Goal: Task Accomplishment & Management: Complete application form

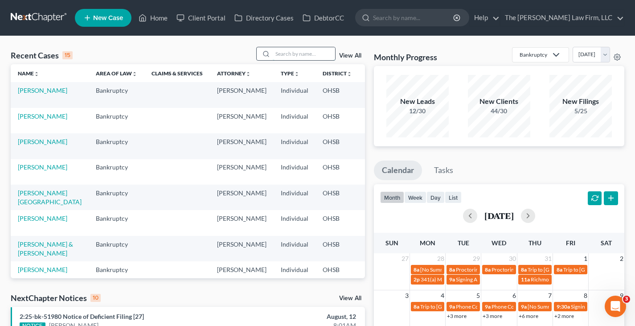
click at [306, 53] on input "search" at bounding box center [304, 53] width 62 height 13
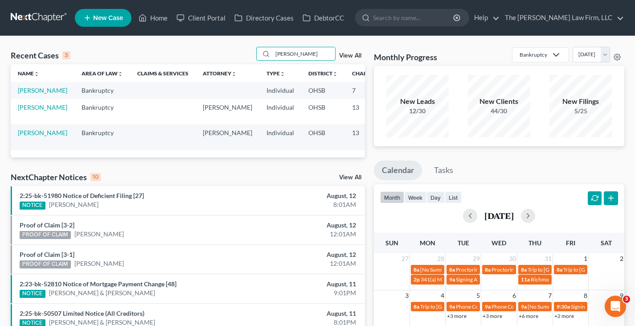
type input "[PERSON_NAME]"
click at [24, 90] on link "[PERSON_NAME]" at bounding box center [42, 90] width 49 height 8
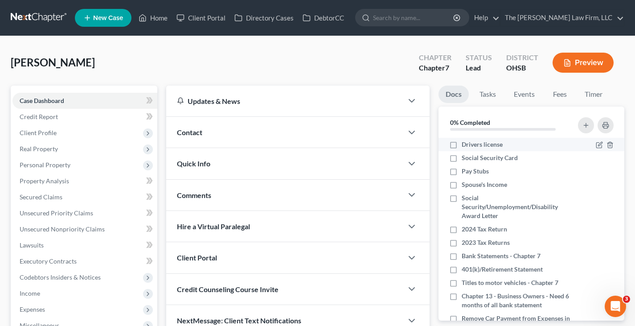
click at [462, 143] on label "Drivers license" at bounding box center [482, 144] width 41 height 9
click at [465, 143] on input "Drivers license" at bounding box center [468, 143] width 6 height 6
checkbox input "true"
click at [462, 161] on label "Social Security Card" at bounding box center [490, 157] width 56 height 9
click at [465, 159] on input "Social Security Card" at bounding box center [468, 156] width 6 height 6
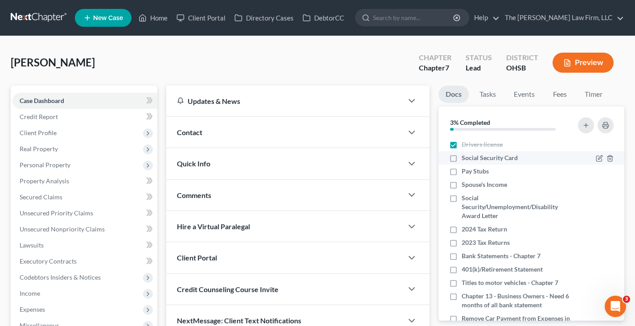
checkbox input "true"
click at [462, 175] on label "Pay Stubs" at bounding box center [475, 171] width 27 height 9
click at [465, 172] on input "Pay Stubs" at bounding box center [468, 170] width 6 height 6
checkbox input "true"
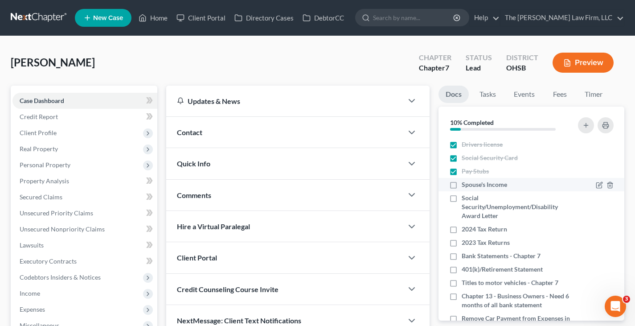
click at [462, 187] on label "Spouse's Income" at bounding box center [484, 184] width 45 height 9
click at [465, 186] on input "Spouse's Income" at bounding box center [468, 183] width 6 height 6
checkbox input "true"
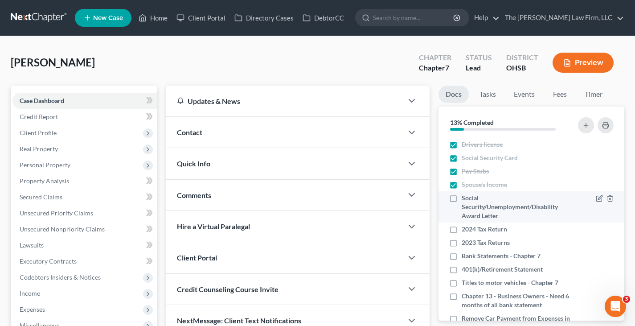
click at [462, 199] on label "Social Security/Unemployment/Disability Award Letter" at bounding box center [516, 206] width 108 height 27
click at [465, 199] on input "Social Security/Unemployment/Disability Award Letter" at bounding box center [468, 196] width 6 height 6
checkbox input "true"
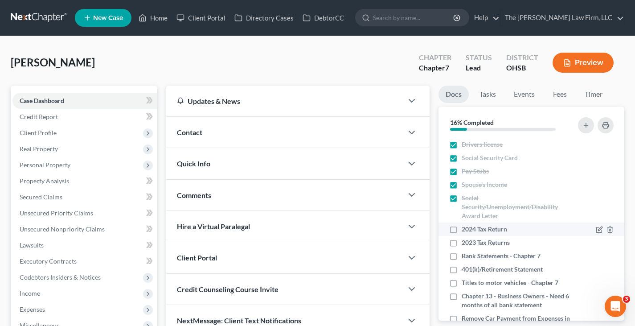
click at [462, 231] on label "2024 Tax Return" at bounding box center [484, 229] width 45 height 9
click at [465, 230] on input "2024 Tax Return" at bounding box center [468, 228] width 6 height 6
checkbox input "true"
click at [462, 241] on label "2023 Tax Returns" at bounding box center [486, 242] width 48 height 9
click at [465, 241] on input "2023 Tax Returns" at bounding box center [468, 241] width 6 height 6
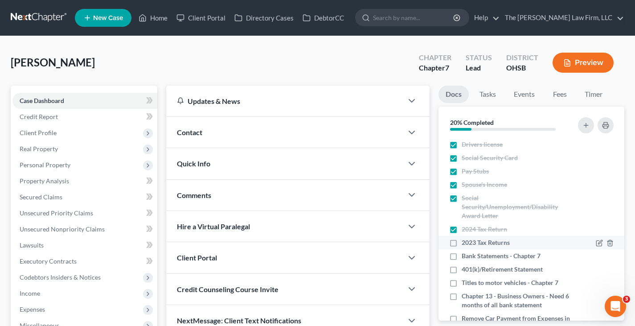
checkbox input "true"
click at [462, 256] on label "Bank Statements - Chapter 7" at bounding box center [501, 255] width 79 height 9
click at [465, 256] on input "Bank Statements - Chapter 7" at bounding box center [468, 254] width 6 height 6
checkbox input "true"
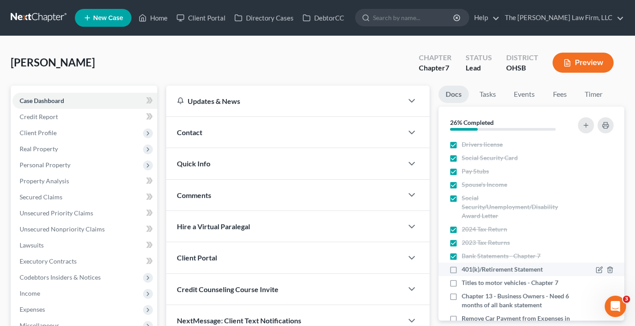
click at [462, 270] on label "401(k)/Retirement Statement" at bounding box center [502, 269] width 81 height 9
click at [465, 270] on input "401(k)/Retirement Statement" at bounding box center [468, 268] width 6 height 6
checkbox input "true"
click at [462, 284] on label "Titles to motor vehicles - Chapter 7" at bounding box center [510, 282] width 97 height 9
click at [465, 284] on input "Titles to motor vehicles - Chapter 7" at bounding box center [468, 281] width 6 height 6
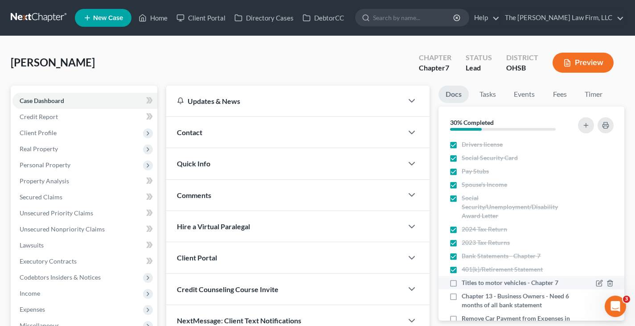
checkbox input "true"
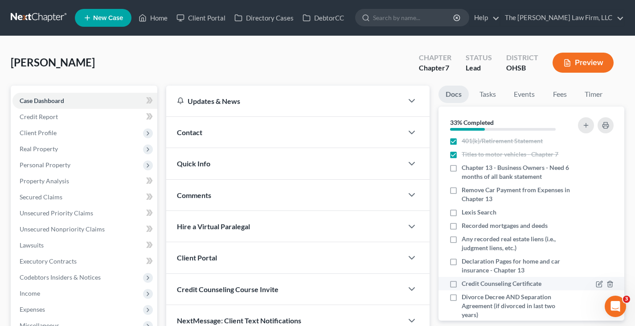
scroll to position [134, 0]
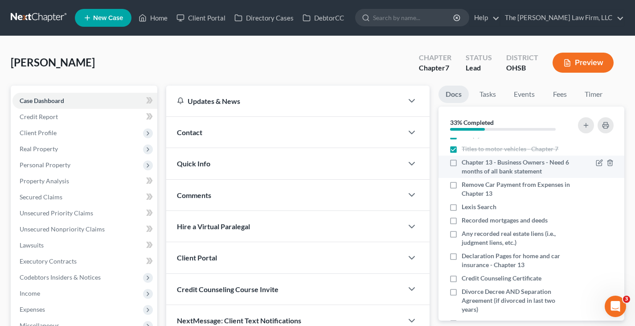
click at [462, 161] on label "Chapter 13 - Business Owners - Need 6 months of all bank statement" at bounding box center [516, 167] width 108 height 18
click at [465, 161] on input "Chapter 13 - Business Owners - Need 6 months of all bank statement" at bounding box center [468, 161] width 6 height 6
checkbox input "true"
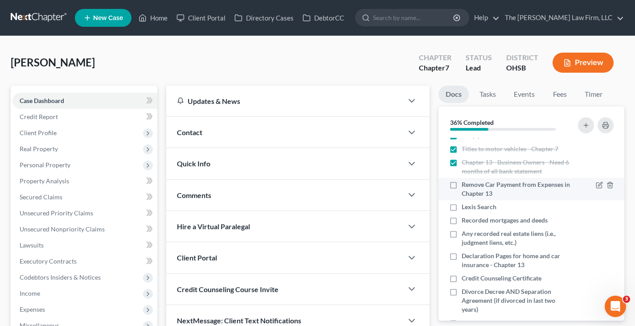
click at [462, 186] on label "Remove Car Payment from Expenses in Chapter 13" at bounding box center [516, 189] width 108 height 18
click at [465, 186] on input "Remove Car Payment from Expenses in Chapter 13" at bounding box center [468, 183] width 6 height 6
checkbox input "true"
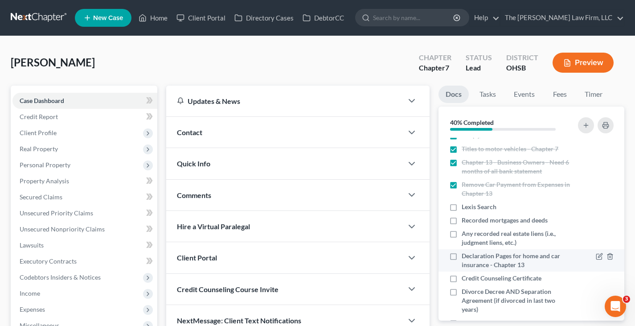
click at [462, 257] on label "Declaration Pages for home and car insurance - Chapter 13" at bounding box center [516, 260] width 108 height 18
click at [465, 257] on input "Declaration Pages for home and car insurance - Chapter 13" at bounding box center [468, 254] width 6 height 6
checkbox input "true"
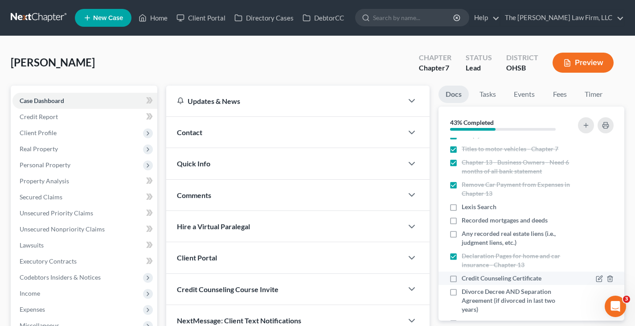
click at [462, 278] on label "Credit Counseling Certificate" at bounding box center [502, 278] width 80 height 9
click at [465, 278] on input "Credit Counseling Certificate" at bounding box center [468, 277] width 6 height 6
checkbox input "true"
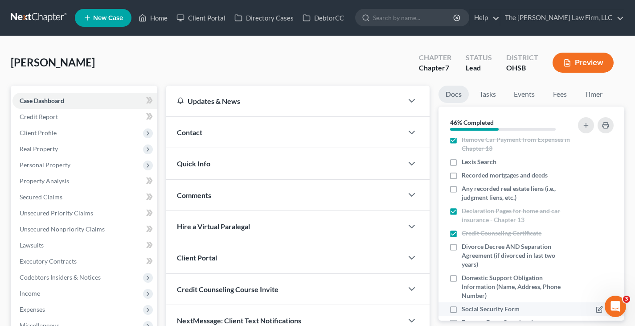
scroll to position [223, 0]
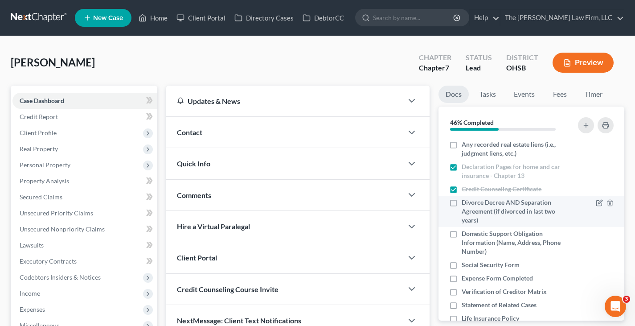
click at [462, 203] on label "Divorce Decree AND Separation Agreement (if divorced in last two years)" at bounding box center [516, 211] width 108 height 27
click at [465, 203] on input "Divorce Decree AND Separation Agreement (if divorced in last two years)" at bounding box center [468, 201] width 6 height 6
checkbox input "true"
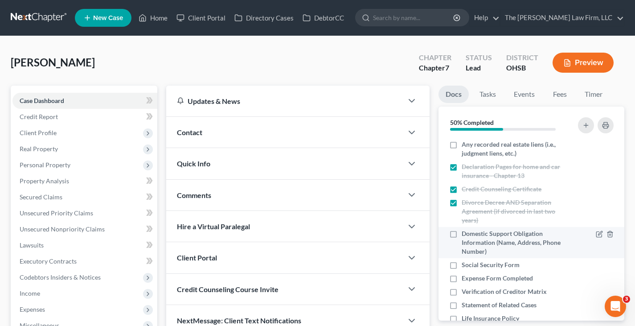
click at [462, 233] on label "Domestic Support Obligation Information (Name, Address, Phone Number)" at bounding box center [516, 242] width 108 height 27
click at [465, 233] on input "Domestic Support Obligation Information (Name, Address, Phone Number)" at bounding box center [468, 232] width 6 height 6
checkbox input "true"
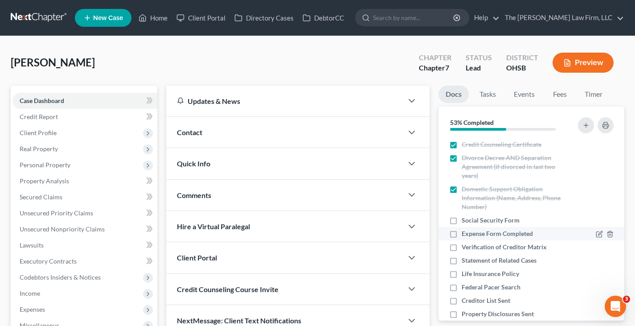
click at [462, 234] on label "Expense Form Completed" at bounding box center [497, 233] width 71 height 9
click at [465, 234] on input "Expense Form Completed" at bounding box center [468, 232] width 6 height 6
checkbox input "true"
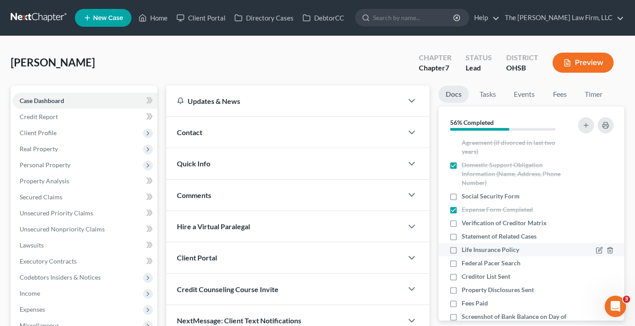
scroll to position [312, 0]
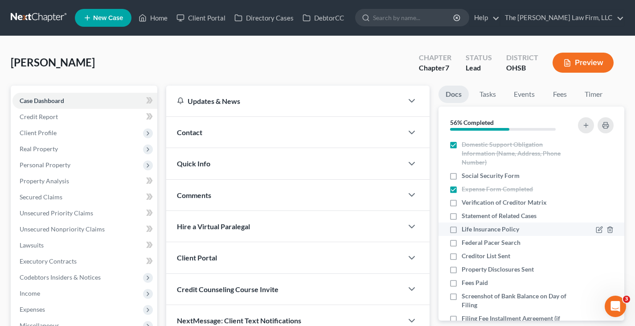
click at [462, 229] on label "Life Insurance Policy" at bounding box center [490, 229] width 57 height 9
click at [465, 229] on input "Life Insurance Policy" at bounding box center [468, 228] width 6 height 6
checkbox input "true"
click at [462, 283] on label "Fees Paid" at bounding box center [475, 282] width 26 height 9
click at [465, 283] on input "Fees Paid" at bounding box center [468, 281] width 6 height 6
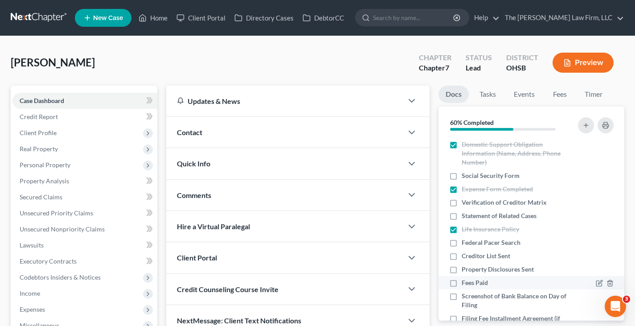
checkbox input "true"
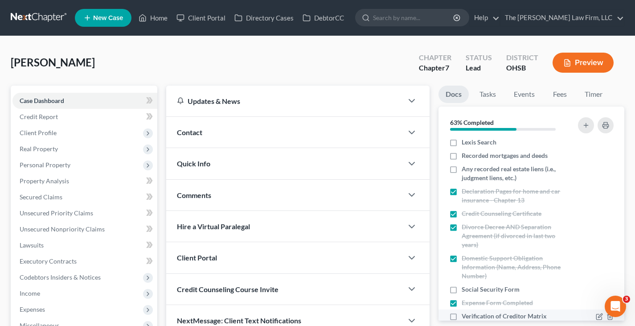
scroll to position [178, 0]
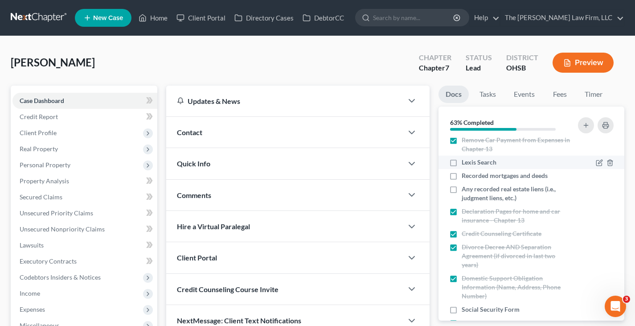
click at [462, 162] on label "Lexis Search" at bounding box center [479, 162] width 35 height 9
click at [465, 162] on input "Lexis Search" at bounding box center [468, 161] width 6 height 6
checkbox input "true"
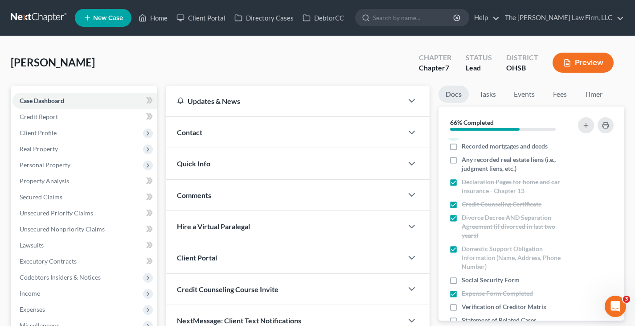
scroll to position [223, 0]
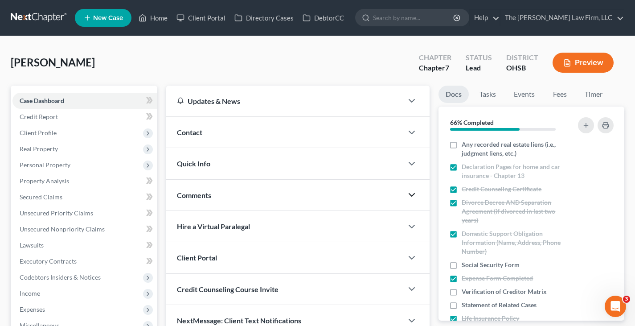
click at [411, 194] on icon "button" at bounding box center [411, 194] width 11 height 11
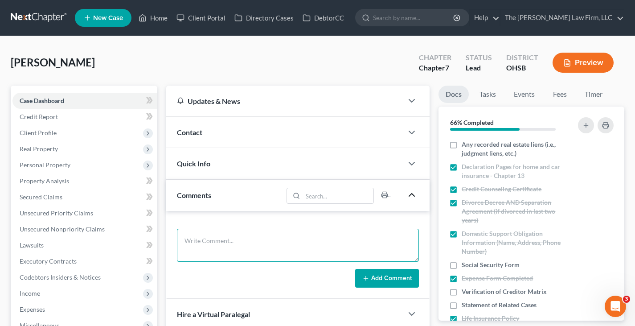
click at [313, 239] on textarea at bounding box center [298, 245] width 242 height 33
click at [212, 253] on textarea "[PERSON_NAME]: 7 active judgement/liens [PERSON_NAME]:" at bounding box center [298, 245] width 242 height 33
type textarea "[PERSON_NAME]: 7 active judgement/liens [PERSON_NAME]: 4 active judgement/liens"
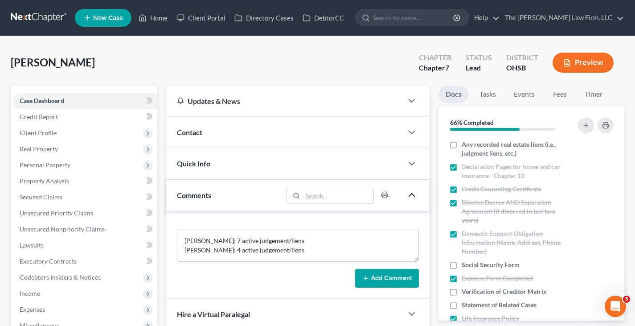
click at [373, 280] on button "Add Comment" at bounding box center [387, 278] width 64 height 19
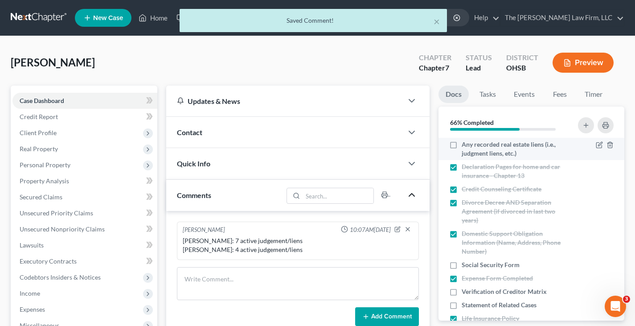
click at [462, 144] on label "Any recorded real estate liens (i.e., judgment liens, etc.)" at bounding box center [516, 149] width 108 height 18
click at [465, 144] on input "Any recorded real estate liens (i.e., judgment liens, etc.)" at bounding box center [468, 143] width 6 height 6
checkbox input "true"
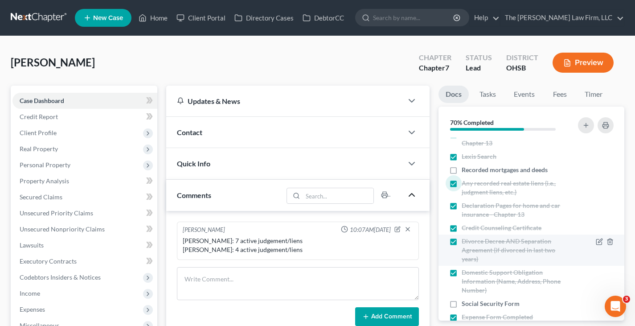
scroll to position [161, 0]
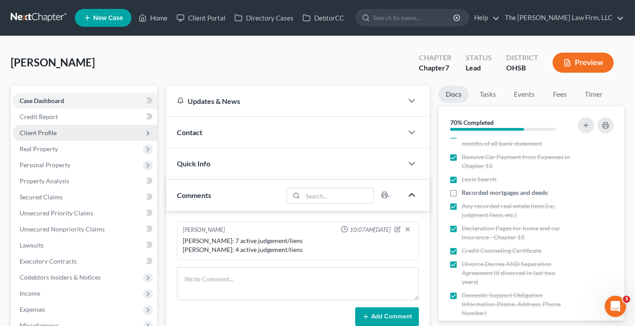
click at [44, 134] on span "Client Profile" at bounding box center [38, 133] width 37 height 8
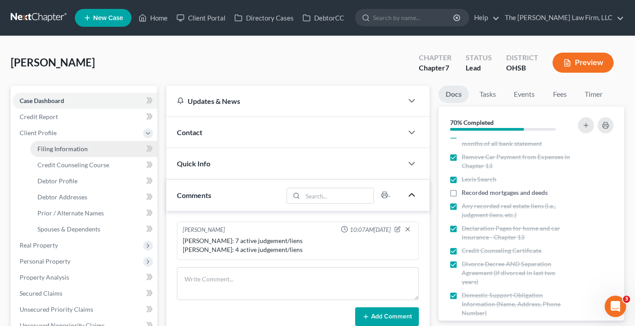
click at [51, 150] on span "Filing Information" at bounding box center [62, 149] width 50 height 8
select select "1"
select select "0"
select select "36"
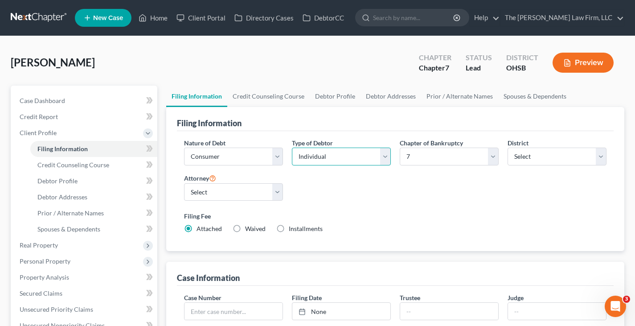
click at [387, 156] on select "Select Individual Joint" at bounding box center [341, 157] width 99 height 18
select select "1"
click at [292, 165] on select "Select Individual Joint" at bounding box center [341, 157] width 99 height 18
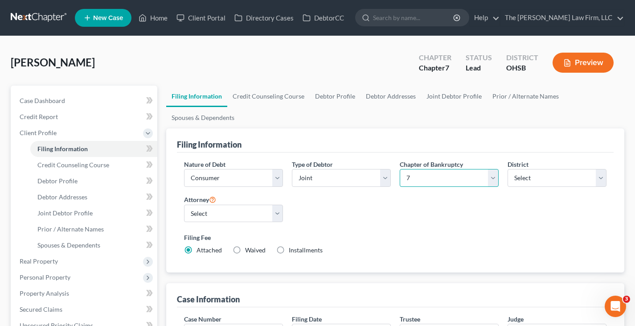
click at [494, 177] on select "Select 7 11 12 13" at bounding box center [449, 178] width 99 height 18
select select "3"
click at [400, 169] on select "Select 7 11 12 13" at bounding box center [449, 178] width 99 height 18
click at [278, 212] on select "Select [PERSON_NAME] - OHSB [PERSON_NAME] - OHNB [PERSON_NAME] - OHSB" at bounding box center [233, 214] width 99 height 18
select select "2"
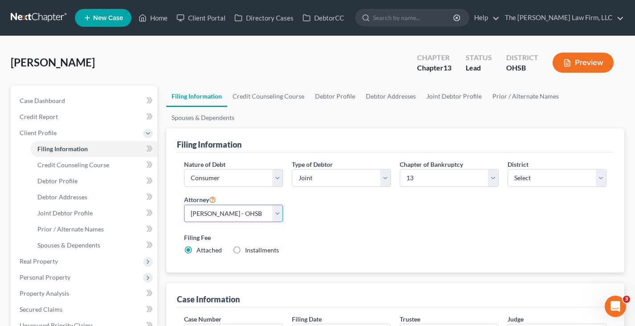
click at [184, 205] on select "Select [PERSON_NAME] - OHSB [PERSON_NAME] - OHNB [PERSON_NAME] - OHSB" at bounding box center [233, 214] width 99 height 18
click at [278, 97] on link "Credit Counseling Course" at bounding box center [268, 96] width 82 height 21
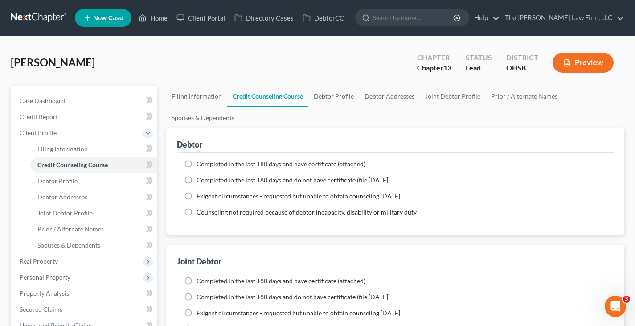
click at [197, 162] on label "Completed in the last 180 days and have certificate (attached)" at bounding box center [281, 164] width 169 height 9
click at [200, 162] on input "Completed in the last 180 days and have certificate (attached)" at bounding box center [203, 163] width 6 height 6
radio input "true"
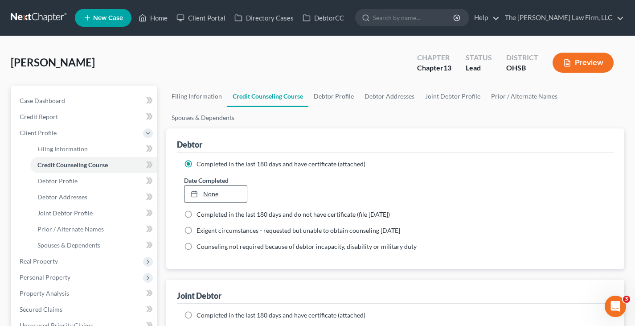
click at [205, 194] on link "None" at bounding box center [215, 193] width 62 height 17
type input "[DATE]"
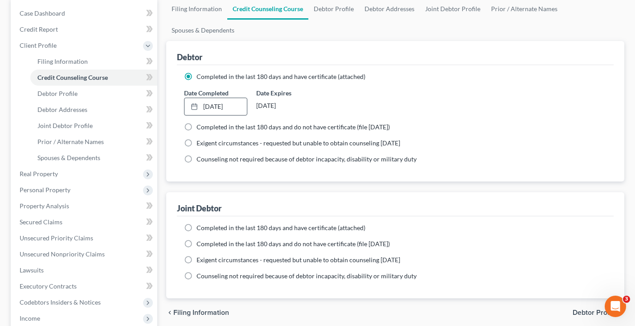
scroll to position [89, 0]
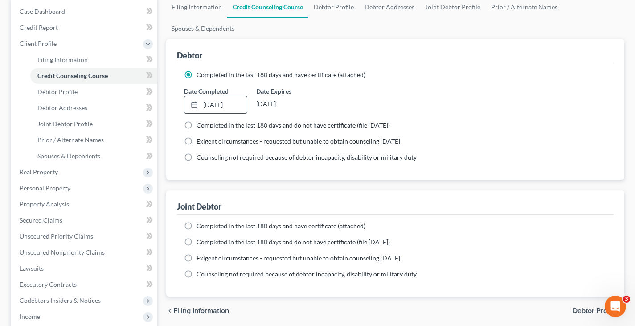
click at [197, 226] on label "Completed in the last 180 days and have certificate (attached)" at bounding box center [281, 225] width 169 height 9
click at [200, 226] on input "Completed in the last 180 days and have certificate (attached)" at bounding box center [203, 224] width 6 height 6
radio input "true"
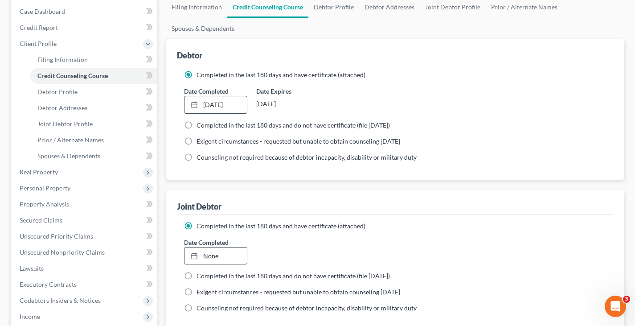
click at [193, 258] on icon at bounding box center [194, 255] width 7 height 7
type input "[DATE]"
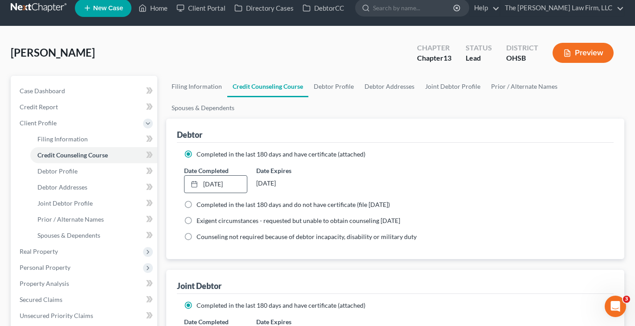
scroll to position [0, 0]
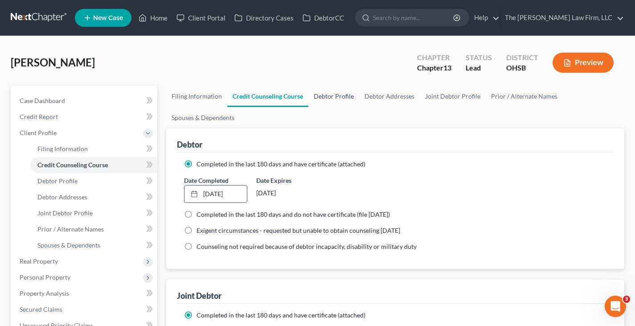
click at [328, 97] on link "Debtor Profile" at bounding box center [333, 96] width 51 height 21
select select "1"
select select "0"
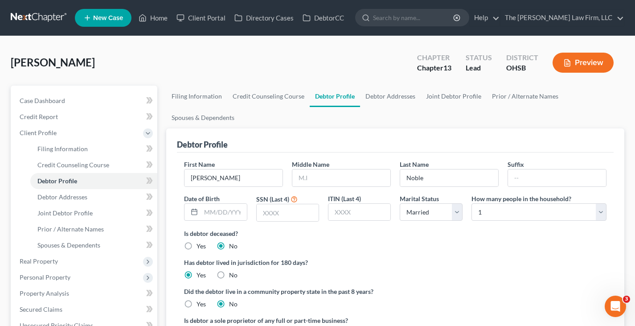
click at [324, 97] on link "Debtor Profile" at bounding box center [335, 96] width 50 height 21
click at [303, 177] on input "text" at bounding box center [341, 177] width 98 height 17
type input "A"
click at [204, 215] on input "text" at bounding box center [223, 212] width 45 height 17
type input "[DATE]"
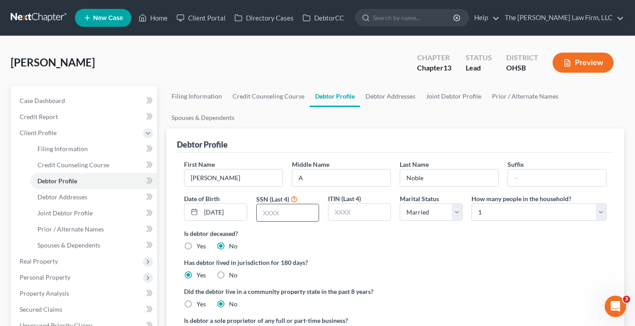
click at [264, 217] on input "text" at bounding box center [288, 212] width 62 height 17
type input "9333"
click at [601, 212] on select "Select 1 2 3 4 5 6 7 8 9 10 11 12 13 14 15 16 17 18 19 20" at bounding box center [538, 212] width 135 height 18
select select "1"
click at [471, 203] on select "Select 1 2 3 4 5 6 7 8 9 10 11 12 13 14 15 16 17 18 19 20" at bounding box center [538, 212] width 135 height 18
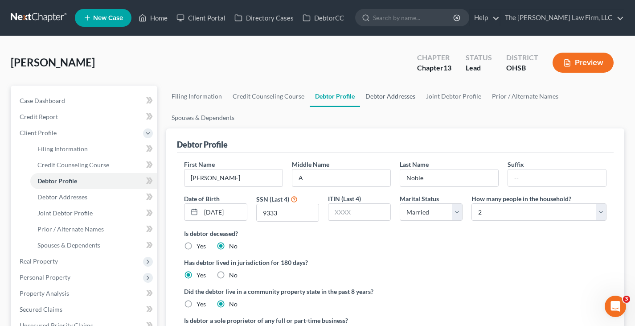
click at [387, 95] on link "Debtor Addresses" at bounding box center [390, 96] width 61 height 21
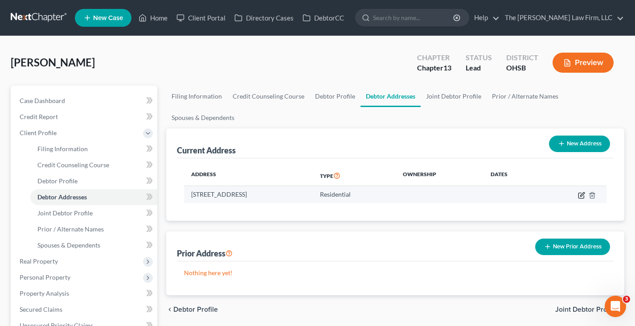
click at [582, 196] on icon "button" at bounding box center [582, 194] width 4 height 4
select select "36"
select select "0"
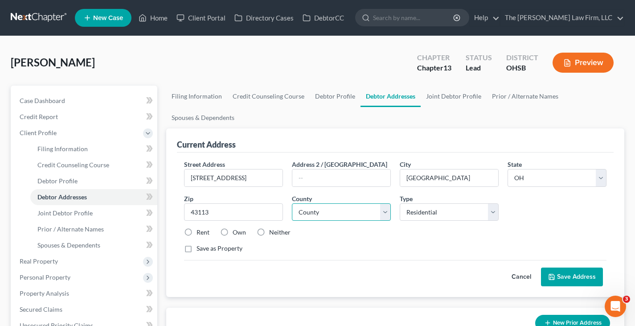
click at [385, 213] on select "County [GEOGRAPHIC_DATA] [GEOGRAPHIC_DATA] [GEOGRAPHIC_DATA] [GEOGRAPHIC_DATA] …" at bounding box center [341, 212] width 99 height 18
select select "64"
click at [292, 203] on select "County [GEOGRAPHIC_DATA] [GEOGRAPHIC_DATA] [GEOGRAPHIC_DATA] [GEOGRAPHIC_DATA] …" at bounding box center [341, 212] width 99 height 18
click at [197, 232] on label "Rent" at bounding box center [203, 232] width 13 height 9
click at [200, 232] on input "Rent" at bounding box center [203, 231] width 6 height 6
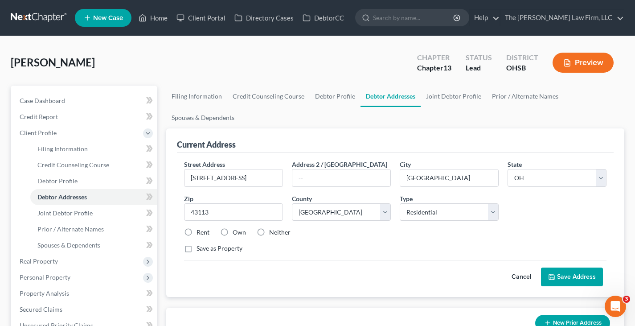
radio input "true"
click at [567, 278] on button "Save Address" at bounding box center [572, 276] width 62 height 19
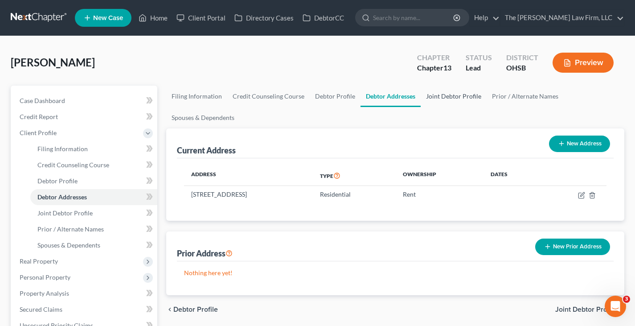
click at [448, 95] on link "Joint Debtor Profile" at bounding box center [454, 96] width 66 height 21
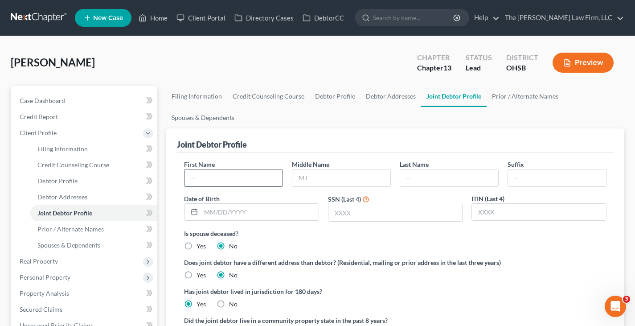
click at [201, 178] on input "text" at bounding box center [233, 177] width 98 height 17
click at [226, 178] on input "text" at bounding box center [233, 177] width 98 height 17
type input "[PERSON_NAME]"
click at [313, 181] on input "text" at bounding box center [341, 177] width 98 height 17
type input "M"
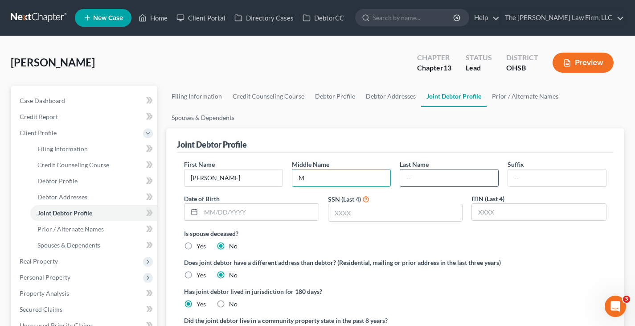
click at [413, 178] on input "text" at bounding box center [449, 177] width 98 height 17
type input "Noble"
click at [210, 215] on input "text" at bounding box center [260, 212] width 118 height 17
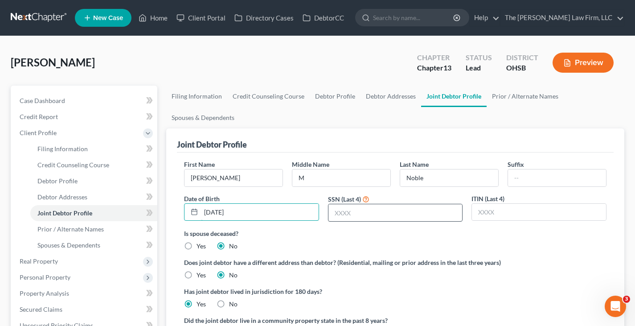
type input "[DATE]"
drag, startPoint x: 345, startPoint y: 217, endPoint x: 357, endPoint y: 211, distance: 13.2
click at [345, 217] on input "text" at bounding box center [395, 212] width 134 height 17
click at [341, 214] on input "text" at bounding box center [395, 212] width 134 height 17
type input "4682"
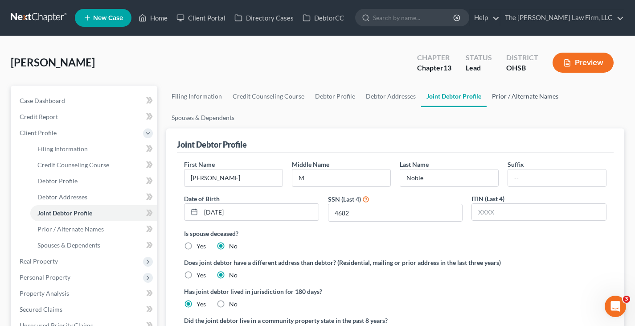
click at [502, 98] on link "Prior / Alternate Names" at bounding box center [525, 96] width 77 height 21
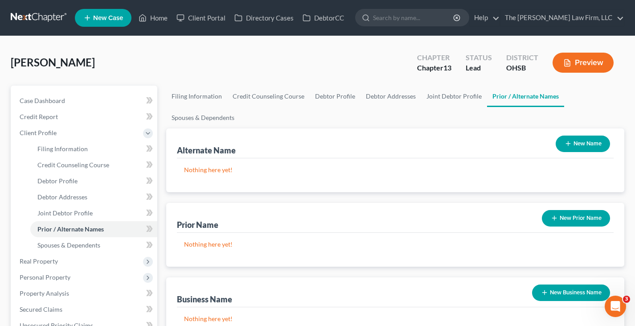
click at [554, 217] on icon "button" at bounding box center [554, 217] width 7 height 7
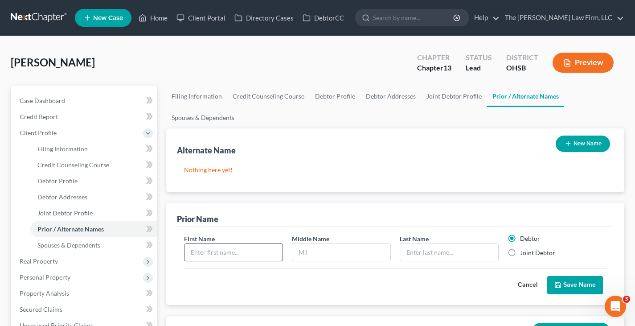
click at [246, 253] on input "text" at bounding box center [233, 252] width 98 height 17
type input "[PERSON_NAME]"
click at [429, 254] on input "text" at bounding box center [449, 252] width 98 height 17
type input "[PERSON_NAME]"
click at [567, 286] on button "Save Name" at bounding box center [575, 285] width 56 height 19
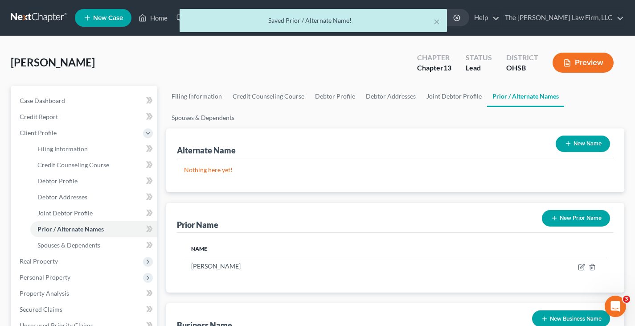
click at [554, 218] on line "button" at bounding box center [554, 218] width 0 height 4
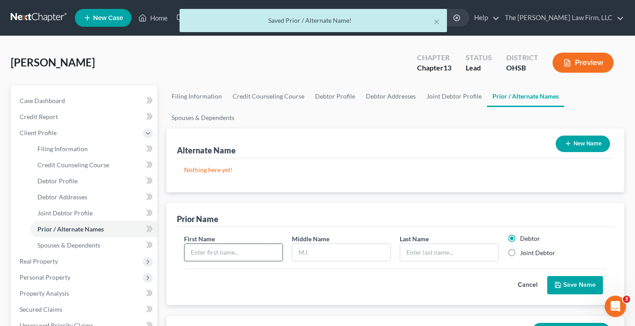
click at [249, 252] on input "text" at bounding box center [233, 252] width 98 height 17
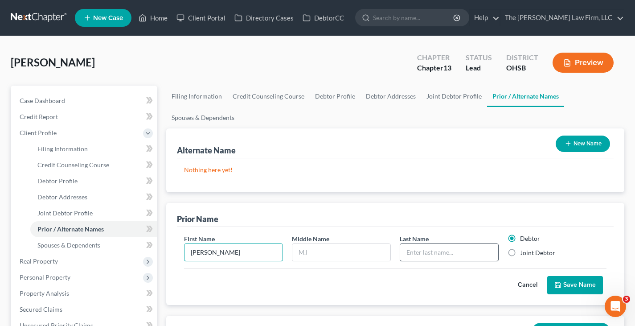
type input "[PERSON_NAME]"
click at [417, 254] on input "text" at bounding box center [449, 252] width 98 height 17
type input "[PERSON_NAME]"
click at [563, 283] on button "Save Name" at bounding box center [575, 285] width 56 height 19
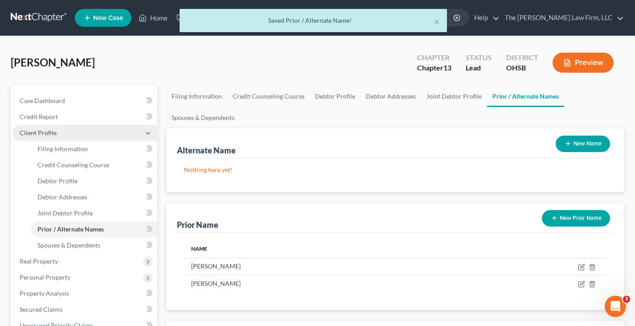
click at [72, 135] on span "Client Profile" at bounding box center [84, 133] width 145 height 16
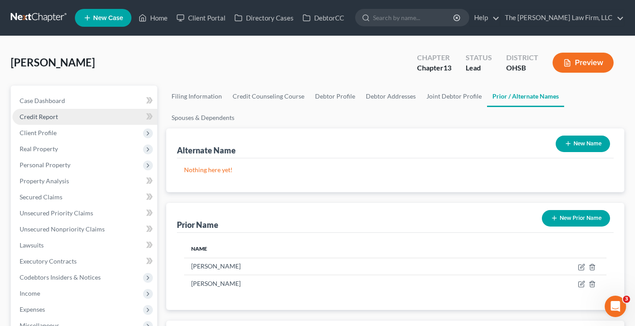
click at [61, 115] on link "Credit Report" at bounding box center [84, 117] width 145 height 16
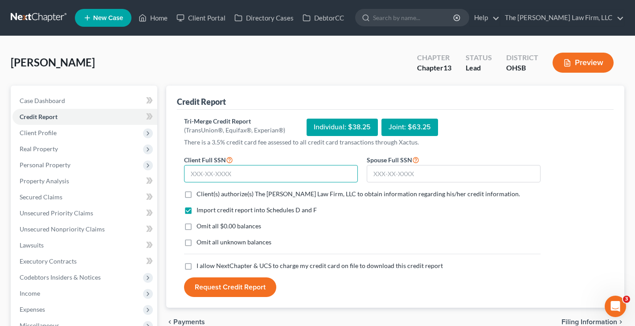
click at [192, 176] on input "text" at bounding box center [271, 174] width 174 height 18
type input "301-84-9333"
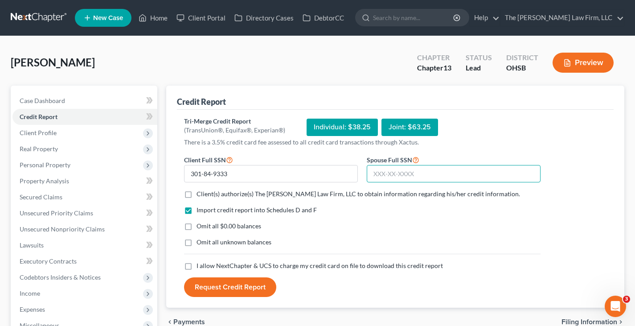
click at [374, 176] on input "text" at bounding box center [454, 174] width 174 height 18
type input "298-66-4682"
click at [197, 194] on label "Client(s) authorize(s) The [PERSON_NAME] Law Firm, LLC to obtain information re…" at bounding box center [359, 193] width 324 height 9
click at [200, 194] on input "Client(s) authorize(s) The [PERSON_NAME] Law Firm, LLC to obtain information re…" at bounding box center [203, 192] width 6 height 6
checkbox input "true"
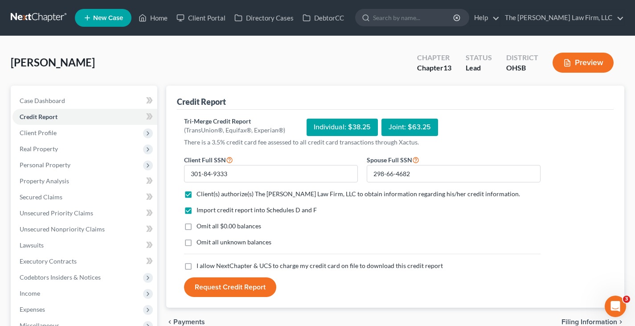
click at [197, 226] on label "Omit all $0.00 balances" at bounding box center [229, 225] width 65 height 9
click at [200, 226] on input "Omit all $0.00 balances" at bounding box center [203, 224] width 6 height 6
checkbox input "true"
click at [197, 266] on label "I allow NextChapter & UCS to charge my credit card on file to download this cre…" at bounding box center [320, 265] width 246 height 9
click at [200, 266] on input "I allow NextChapter & UCS to charge my credit card on file to download this cre…" at bounding box center [203, 264] width 6 height 6
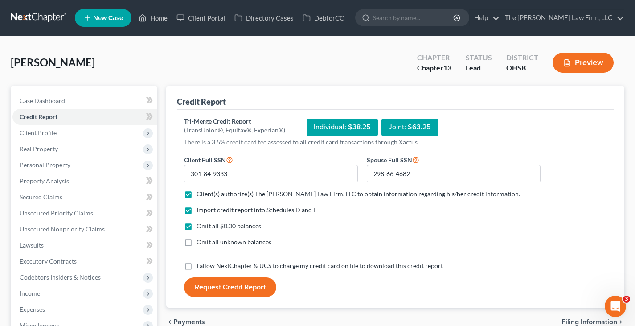
checkbox input "true"
click at [233, 284] on button "Request Credit Report" at bounding box center [230, 287] width 92 height 20
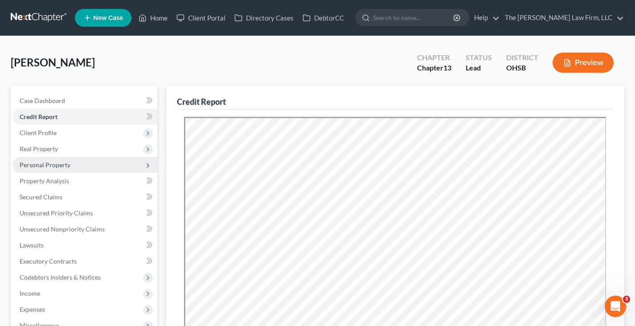
click at [67, 165] on span "Personal Property" at bounding box center [45, 165] width 51 height 8
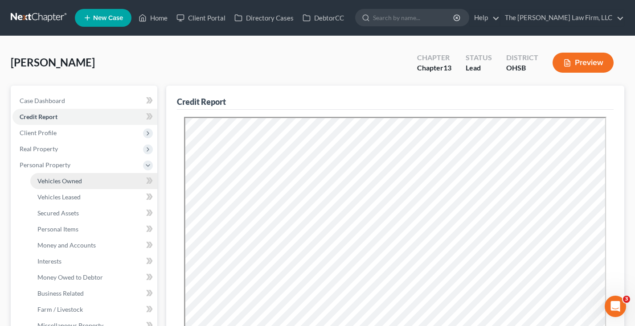
click at [71, 181] on span "Vehicles Owned" at bounding box center [59, 181] width 45 height 8
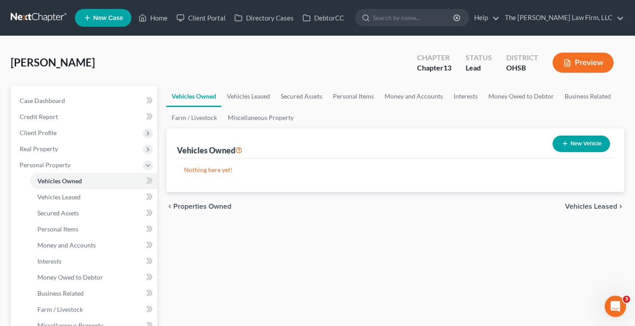
click at [564, 143] on icon "button" at bounding box center [565, 143] width 7 height 7
select select "0"
select select "2"
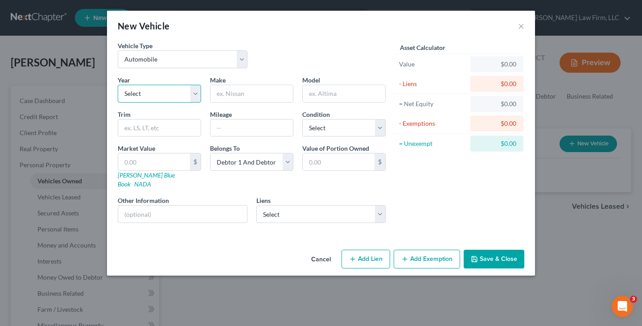
click at [194, 95] on select "Select 2026 2025 2024 2023 2022 2021 2020 2019 2018 2017 2016 2015 2014 2013 20…" at bounding box center [159, 94] width 83 height 18
click at [231, 94] on input "text" at bounding box center [251, 93] width 82 height 17
click at [193, 95] on select "Select 2026 2025 2024 2023 2022 2021 2020 2019 2018 2017 2016 2015 2014 2013 20…" at bounding box center [159, 94] width 83 height 18
select select "13"
click at [118, 85] on select "Select 2026 2025 2024 2023 2022 2021 2020 2019 2018 2017 2016 2015 2014 2013 20…" at bounding box center [159, 94] width 83 height 18
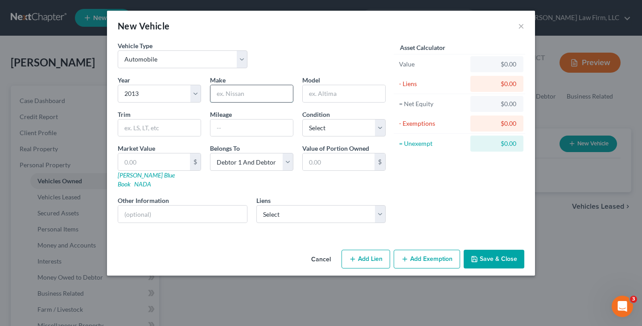
click at [239, 90] on input "text" at bounding box center [251, 93] width 82 height 17
type input "Ford"
click at [324, 89] on input "text" at bounding box center [344, 93] width 82 height 17
type input "F-150"
click at [229, 127] on input "text" at bounding box center [251, 127] width 82 height 17
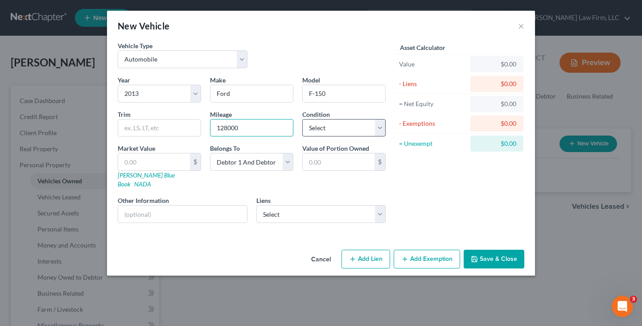
type input "128000"
click at [381, 126] on select "Select Excellent Very Good Good Fair Poor" at bounding box center [343, 128] width 83 height 18
select select "3"
click at [302, 119] on select "Select Excellent Very Good Good Fair Poor" at bounding box center [343, 128] width 83 height 18
click at [159, 159] on input "text" at bounding box center [154, 161] width 72 height 17
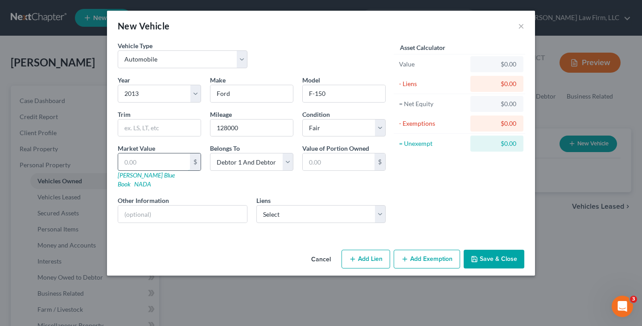
click at [124, 164] on input "text" at bounding box center [154, 161] width 72 height 17
type input "1"
type input "1.00"
type input "18"
type input "18.00"
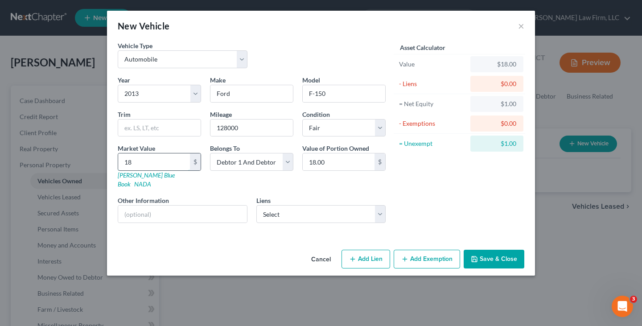
type input "185"
type input "185.00"
type input "1859"
type input "1,859.00"
type input "1,8592"
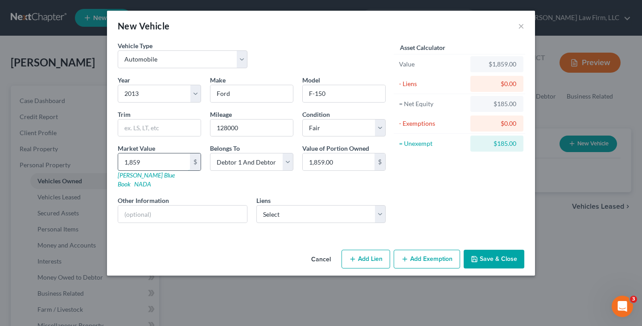
type input "18,592.00"
type input "18,592"
click at [484, 250] on button "Save & Close" at bounding box center [493, 259] width 61 height 19
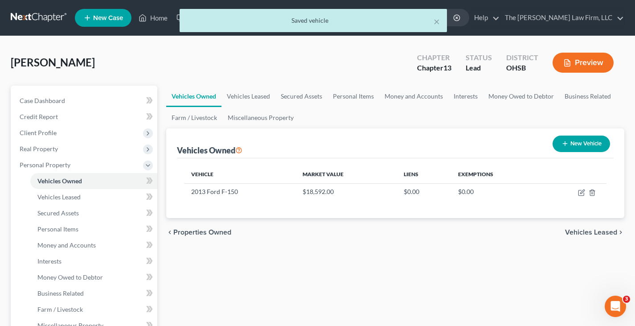
click at [564, 143] on icon "button" at bounding box center [565, 143] width 7 height 7
select select "0"
select select "2"
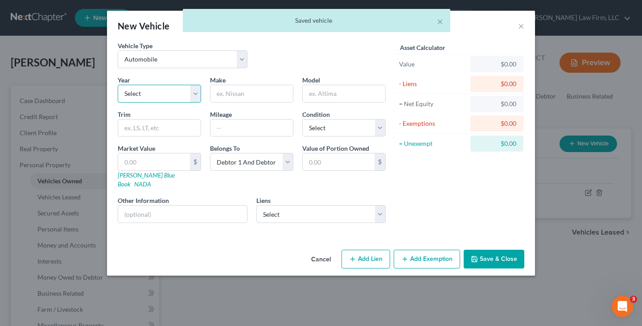
click at [195, 94] on select "Select 2026 2025 2024 2023 2022 2021 2020 2019 2018 2017 2016 2015 2014 2013 20…" at bounding box center [159, 94] width 83 height 18
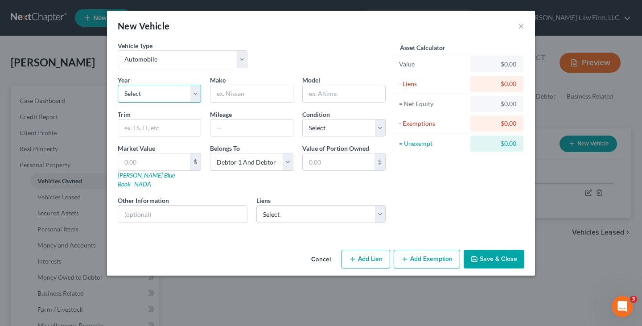
select select "9"
click at [118, 85] on select "Select 2026 2025 2024 2023 2022 2021 2020 2019 2018 2017 2016 2015 2014 2013 20…" at bounding box center [159, 94] width 83 height 18
click at [233, 90] on input "text" at bounding box center [251, 93] width 82 height 17
type input "Nissan"
click at [323, 94] on input "text" at bounding box center [344, 93] width 82 height 17
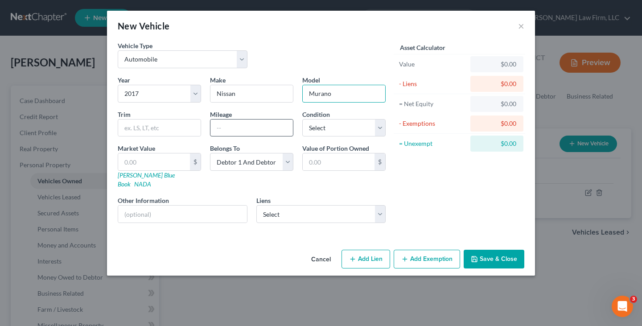
type input "Murano"
click at [225, 129] on input "text" at bounding box center [251, 127] width 82 height 17
type input "127500"
click at [141, 163] on input "text" at bounding box center [154, 161] width 72 height 17
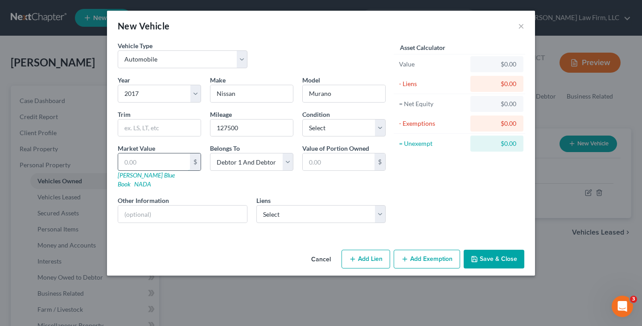
type input "1"
type input "1.00"
type input "10"
type input "10.00"
type input "100"
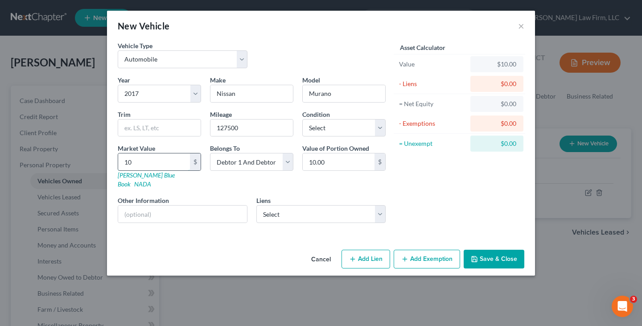
type input "100.00"
type input "1007"
type input "1,007.00"
type input "1,0075"
type input "10,075.00"
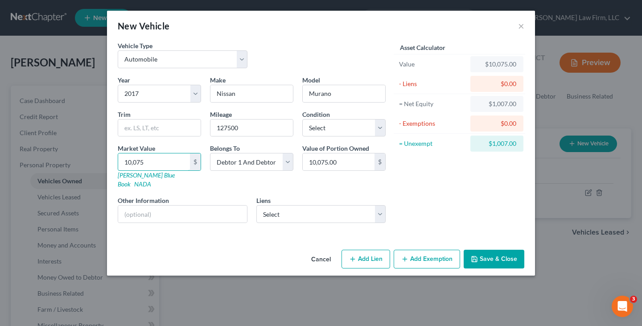
type input "10,075"
click at [379, 130] on select "Select Excellent Very Good Good Fair Poor" at bounding box center [343, 128] width 83 height 18
select select "3"
click at [302, 119] on select "Select Excellent Very Good Good Fair Poor" at bounding box center [343, 128] width 83 height 18
click at [485, 251] on button "Save & Close" at bounding box center [493, 259] width 61 height 19
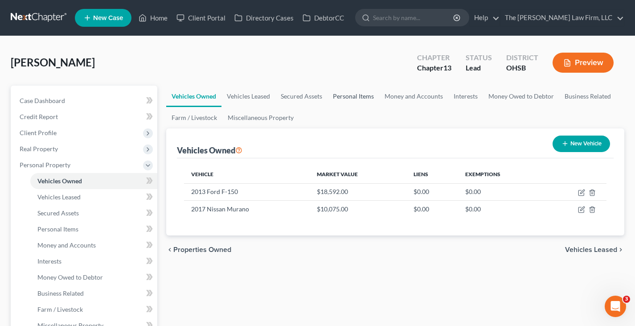
click at [342, 97] on link "Personal Items" at bounding box center [354, 96] width 52 height 21
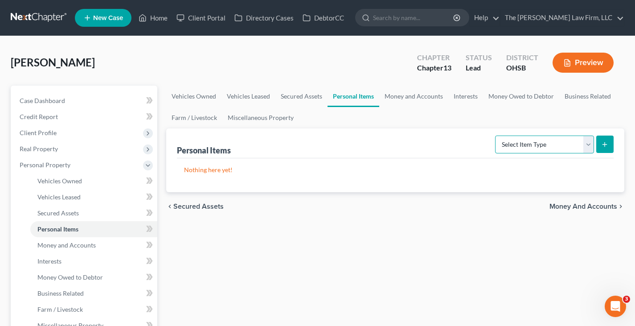
click at [589, 143] on select "Select Item Type Clothing Collectibles Of Value Electronics Firearms Household …" at bounding box center [544, 144] width 99 height 18
select select "clothing"
click at [496, 135] on select "Select Item Type Clothing Collectibles Of Value Electronics Firearms Household …" at bounding box center [544, 144] width 99 height 18
click at [607, 143] on icon "submit" at bounding box center [604, 144] width 7 height 7
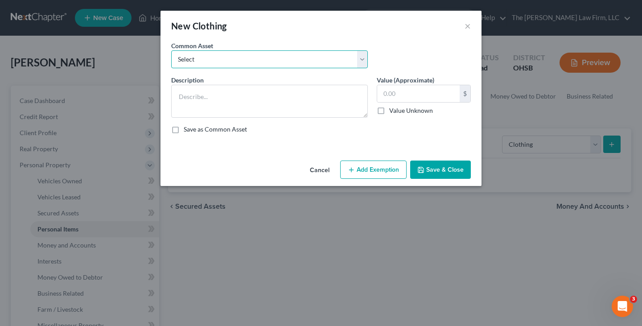
drag, startPoint x: 294, startPoint y: 57, endPoint x: 281, endPoint y: 66, distance: 15.7
click at [294, 57] on select "Select Clothes, shoes and wearing apparel" at bounding box center [269, 59] width 197 height 18
select select "0"
click at [171, 50] on select "Select Clothes, shoes and wearing apparel" at bounding box center [269, 59] width 197 height 18
type textarea "Clothes, shoes and wearing apparel"
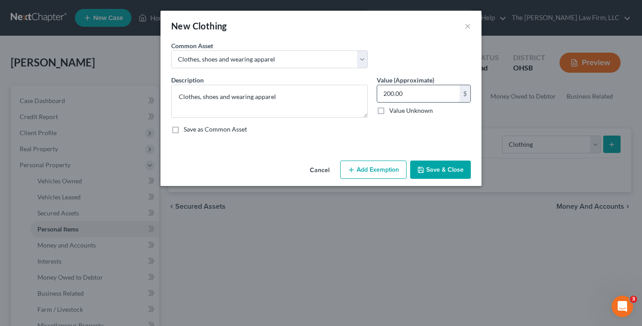
click at [404, 92] on input "200.00" at bounding box center [418, 93] width 82 height 17
type input "300"
click at [377, 170] on button "Add Exemption" at bounding box center [373, 169] width 66 height 19
select select "2"
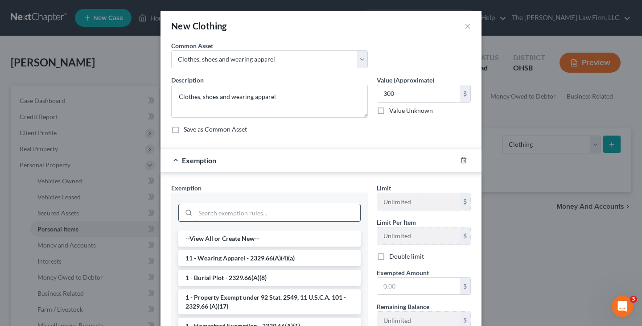
click at [308, 210] on input "search" at bounding box center [277, 212] width 165 height 17
drag, startPoint x: 292, startPoint y: 256, endPoint x: 300, endPoint y: 257, distance: 7.6
click at [292, 257] on li "11 - Wearing Apparel - 2329.66(A)(4)(a)" at bounding box center [269, 258] width 182 height 16
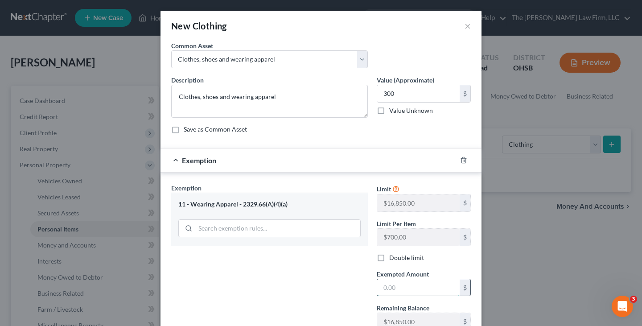
click at [389, 286] on input "text" at bounding box center [418, 287] width 82 height 17
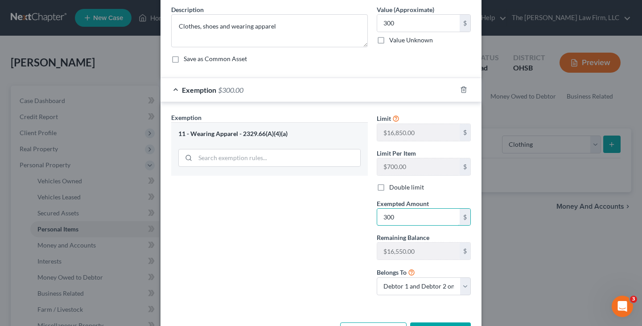
scroll to position [89, 0]
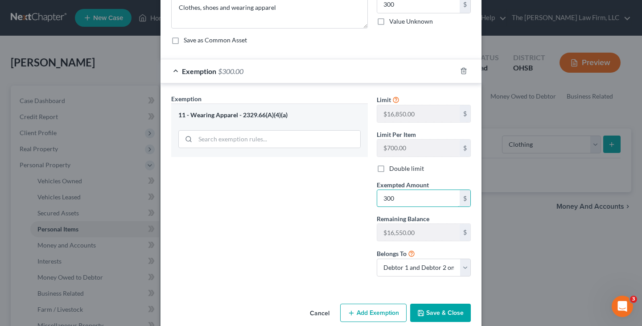
type input "300"
click at [430, 315] on button "Save & Close" at bounding box center [440, 312] width 61 height 19
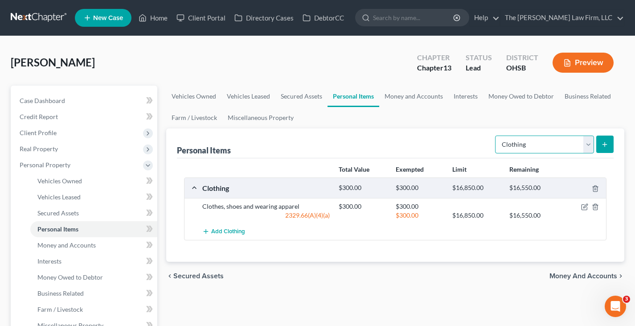
click at [587, 147] on select "Select Item Type Clothing Collectibles Of Value Electronics Firearms Household …" at bounding box center [544, 144] width 99 height 18
select select "electronics"
click at [496, 135] on select "Select Item Type Clothing Collectibles Of Value Electronics Firearms Household …" at bounding box center [544, 144] width 99 height 18
click at [602, 144] on icon "submit" at bounding box center [604, 144] width 7 height 7
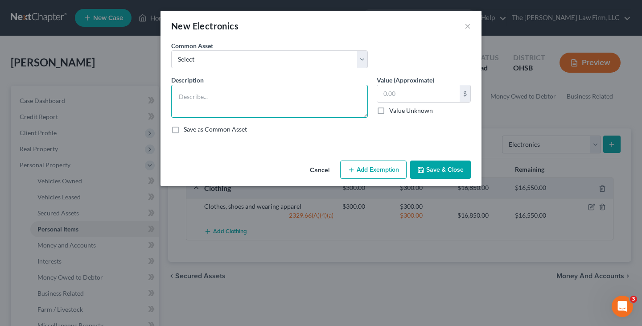
click at [223, 101] on textarea at bounding box center [269, 101] width 197 height 33
paste textarea "Cell phone, TV, laptop"
type textarea "Cell phone, TV, laptop"
click at [393, 91] on input "text" at bounding box center [418, 93] width 82 height 17
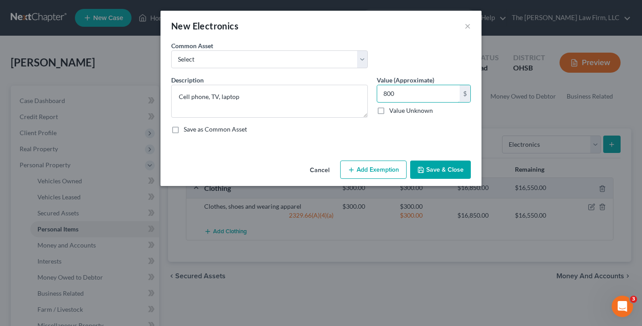
type input "800"
click at [382, 166] on button "Add Exemption" at bounding box center [373, 169] width 66 height 19
select select "2"
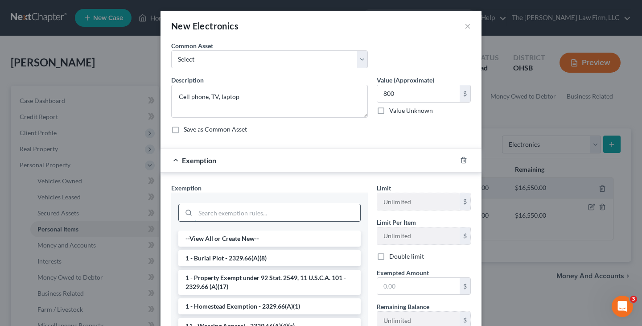
click at [323, 216] on input "search" at bounding box center [277, 212] width 165 height 17
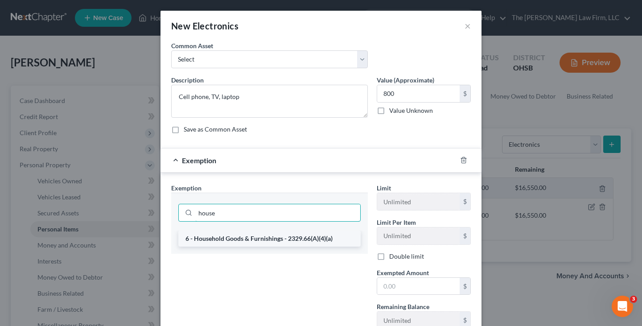
type input "house"
click at [282, 241] on li "6 - Household Goods & Furnishings - 2329.66(A)(4)(a)" at bounding box center [269, 238] width 182 height 16
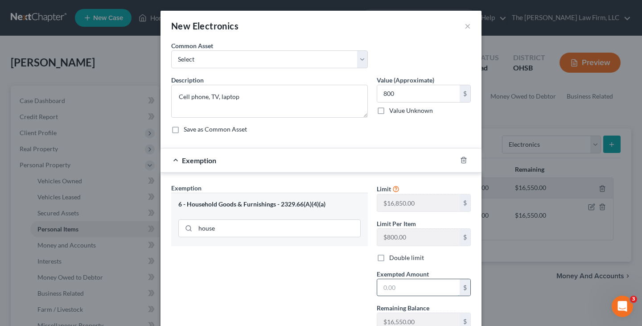
click at [389, 293] on input "text" at bounding box center [418, 287] width 82 height 17
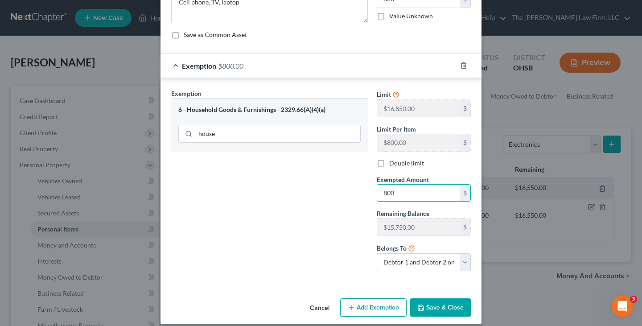
scroll to position [103, 0]
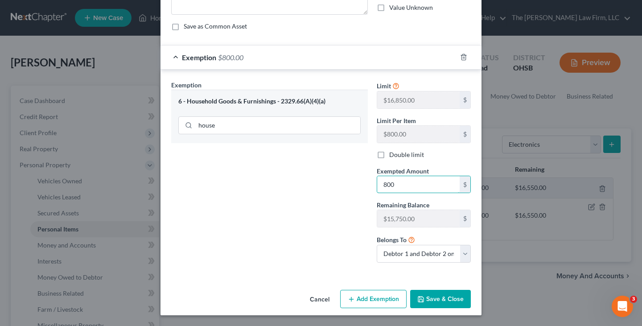
type input "800"
click at [427, 299] on button "Save & Close" at bounding box center [440, 299] width 61 height 19
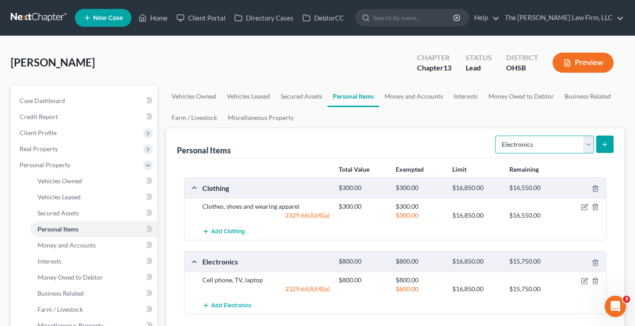
click at [588, 146] on select "Select Item Type Clothing Collectibles Of Value Electronics Firearms Household …" at bounding box center [544, 144] width 99 height 18
select select "household_goods"
click at [496, 135] on select "Select Item Type Clothing Collectibles Of Value Electronics Firearms Household …" at bounding box center [544, 144] width 99 height 18
click at [604, 145] on icon "submit" at bounding box center [604, 144] width 7 height 7
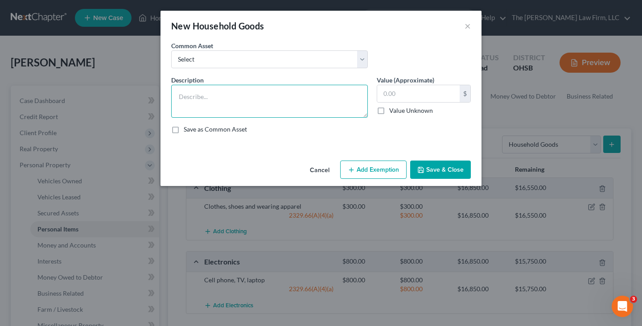
click at [262, 97] on textarea at bounding box center [269, 101] width 197 height 33
paste textarea "Beds, kitchenware, entertainment centers, sectional"
type textarea "Beds, kitchenware, entertainment centers, sectional"
click at [396, 94] on input "text" at bounding box center [418, 93] width 82 height 17
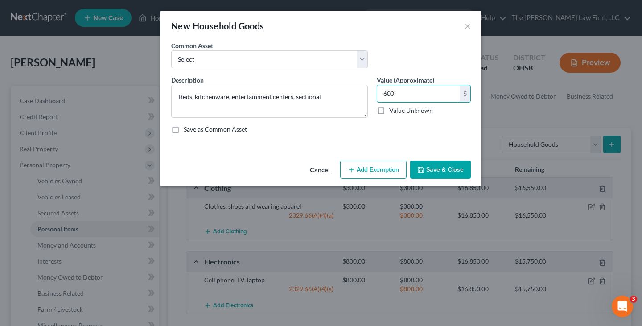
type input "600"
click at [389, 170] on button "Add Exemption" at bounding box center [373, 169] width 66 height 19
select select "2"
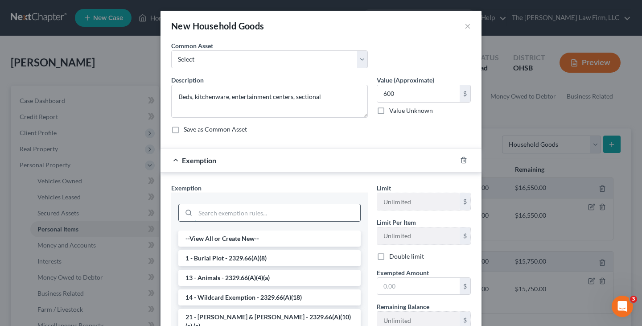
click at [345, 211] on input "search" at bounding box center [277, 212] width 165 height 17
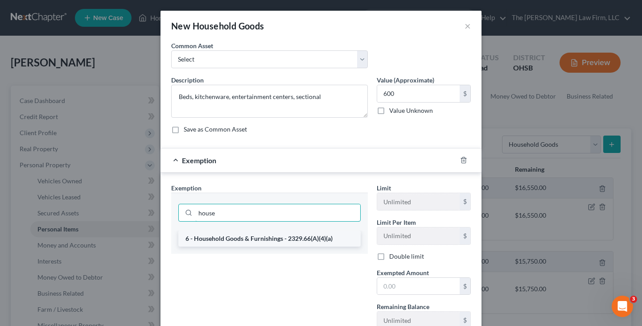
type input "house"
click at [322, 236] on li "6 - Household Goods & Furnishings - 2329.66(A)(4)(a)" at bounding box center [269, 238] width 182 height 16
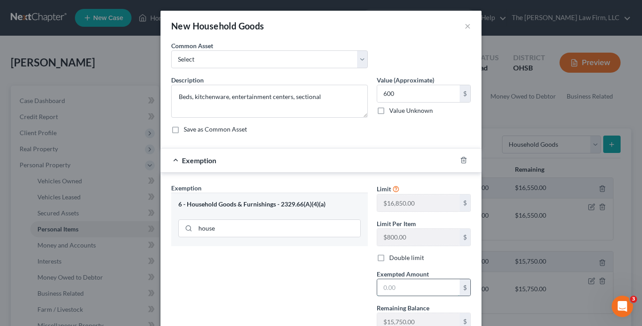
click at [406, 291] on input "text" at bounding box center [418, 287] width 82 height 17
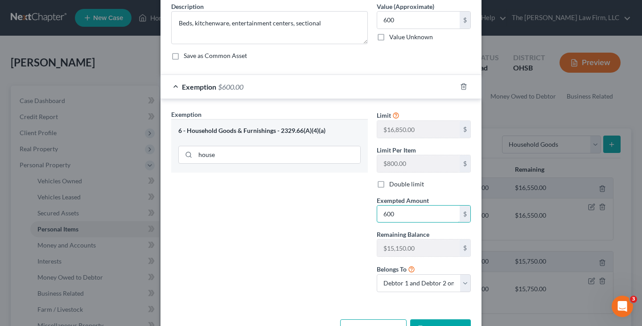
scroll to position [89, 0]
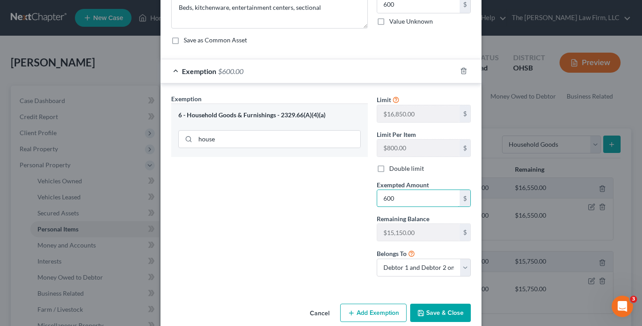
type input "600"
click at [430, 312] on button "Save & Close" at bounding box center [440, 312] width 61 height 19
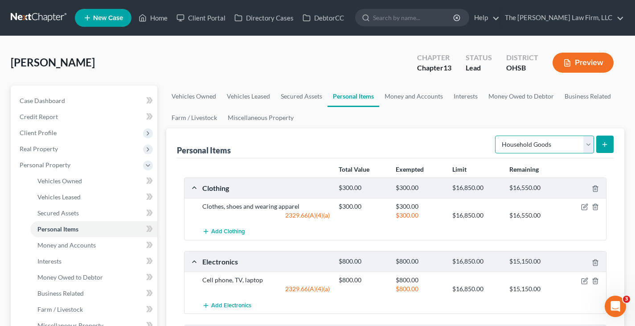
click at [587, 144] on select "Select Item Type Clothing Collectibles Of Value Electronics Firearms Household …" at bounding box center [544, 144] width 99 height 18
select select "jewelry"
click at [496, 135] on select "Select Item Type Clothing Collectibles Of Value Electronics Firearms Household …" at bounding box center [544, 144] width 99 height 18
click at [607, 145] on icon "submit" at bounding box center [604, 144] width 7 height 7
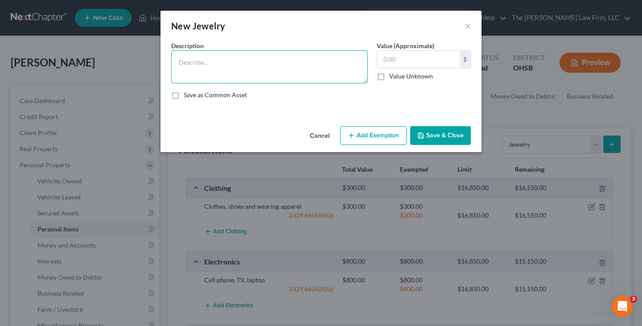
click at [201, 66] on textarea at bounding box center [269, 66] width 197 height 33
paste textarea "Costume jewelry and one wedding ring"
type textarea "Costume jewelry and one wedding ring"
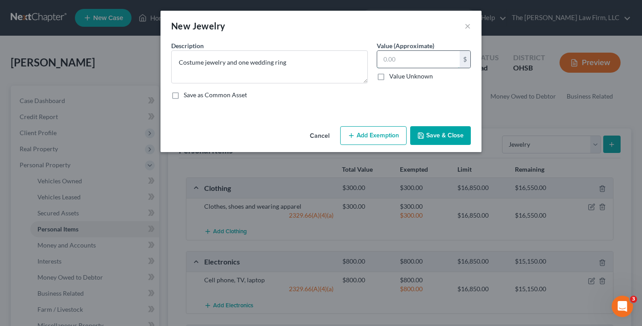
click at [397, 62] on input "text" at bounding box center [418, 59] width 82 height 17
type input "300"
click at [385, 136] on button "Add Exemption" at bounding box center [373, 135] width 66 height 19
select select "2"
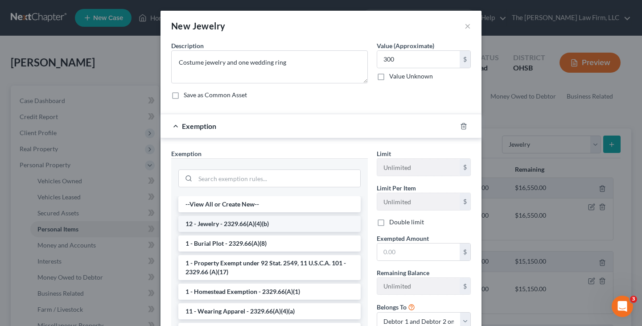
click at [307, 225] on li "12 - Jewelry - 2329.66(A)(4)(b)" at bounding box center [269, 224] width 182 height 16
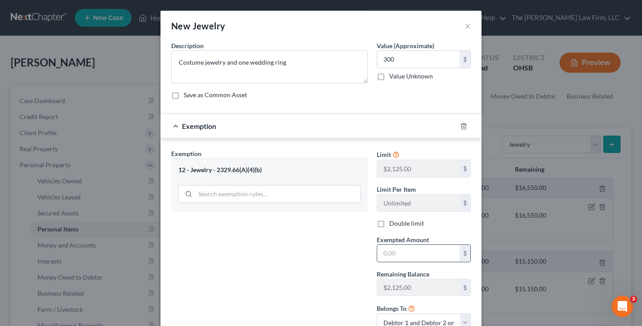
click at [401, 251] on input "text" at bounding box center [418, 253] width 82 height 17
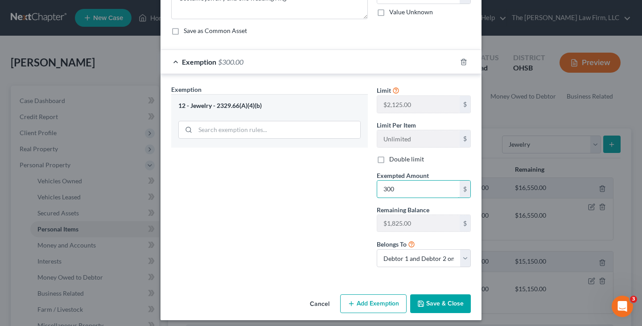
scroll to position [69, 0]
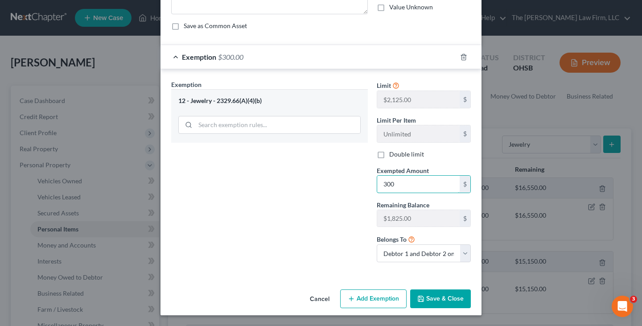
type input "300"
click at [351, 268] on div "Exemption Set must be selected for CA. Exemption * 12 - Jewelry - 2329.66(A)(4)…" at bounding box center [269, 174] width 205 height 189
click at [432, 299] on button "Save & Close" at bounding box center [440, 298] width 61 height 19
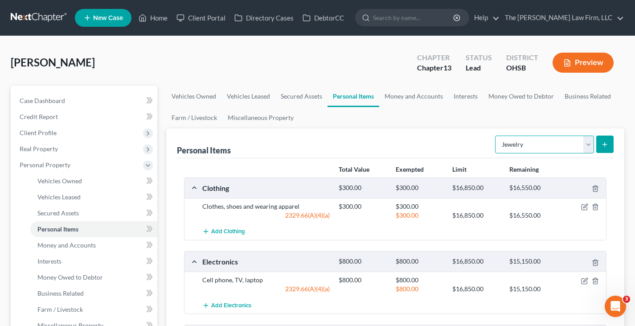
click at [589, 146] on select "Select Item Type Clothing Collectibles Of Value Electronics Firearms Household …" at bounding box center [544, 144] width 99 height 18
select select "firearms"
click at [496, 135] on select "Select Item Type Clothing Collectibles Of Value Electronics Firearms Household …" at bounding box center [544, 144] width 99 height 18
click at [605, 143] on icon "submit" at bounding box center [604, 144] width 7 height 7
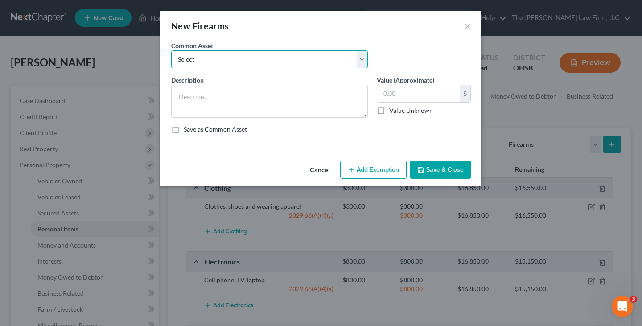
drag, startPoint x: 284, startPoint y: 60, endPoint x: 278, endPoint y: 68, distance: 10.4
click at [279, 66] on select "Select Firearms" at bounding box center [269, 59] width 197 height 18
select select "0"
click at [171, 50] on select "Select Firearms" at bounding box center [269, 59] width 197 height 18
type textarea "Firearms"
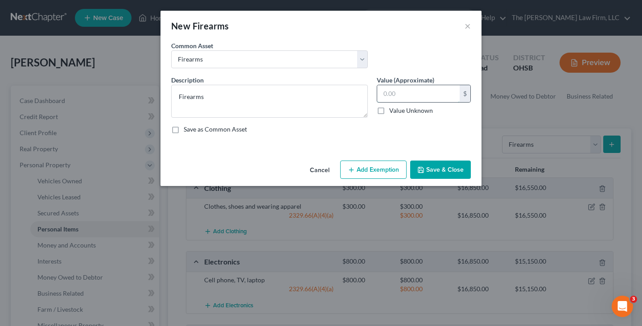
click at [403, 92] on input "text" at bounding box center [418, 93] width 82 height 17
type input "150"
click at [395, 169] on button "Add Exemption" at bounding box center [373, 169] width 66 height 19
select select "2"
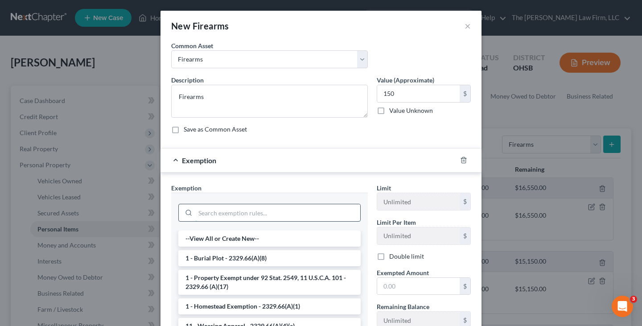
click at [333, 213] on input "search" at bounding box center [277, 212] width 165 height 17
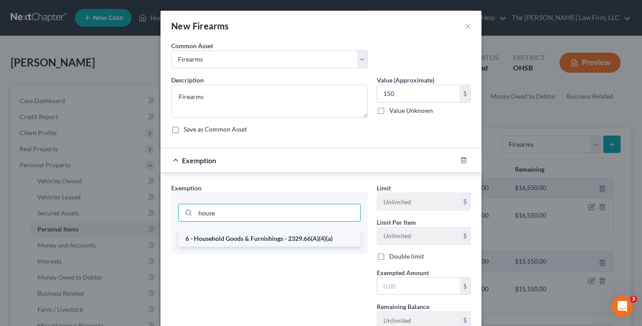
type input "house"
click at [302, 240] on li "6 - Household Goods & Furnishings - 2329.66(A)(4)(a)" at bounding box center [269, 238] width 182 height 16
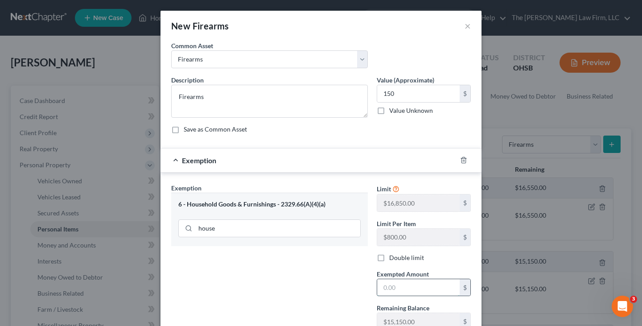
click at [385, 284] on input "text" at bounding box center [418, 287] width 82 height 17
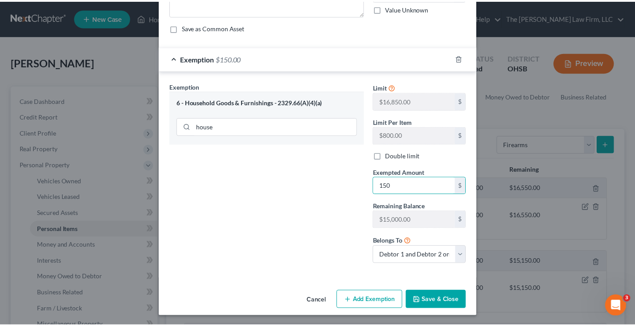
scroll to position [103, 0]
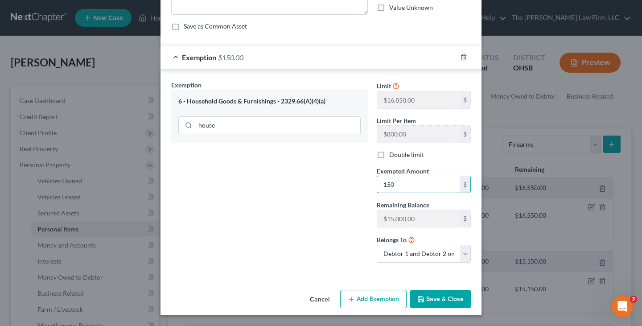
type input "150"
click at [420, 301] on icon "button" at bounding box center [420, 298] width 7 height 7
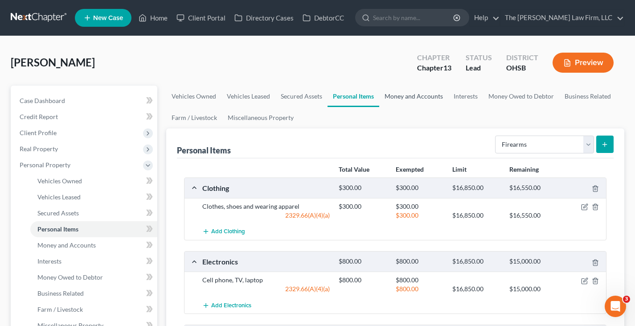
click at [418, 95] on link "Money and Accounts" at bounding box center [413, 96] width 69 height 21
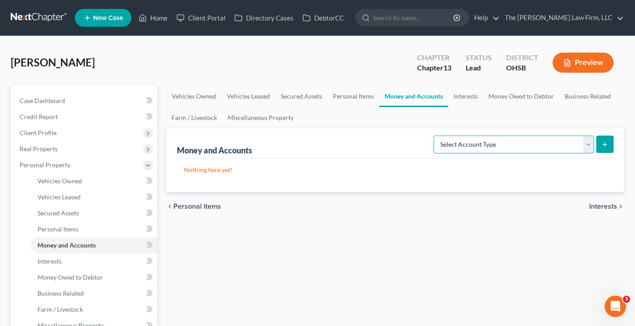
click at [587, 146] on select "Select Account Type Brokerage Cash on Hand Certificates of Deposit Checking Acc…" at bounding box center [514, 144] width 160 height 18
select select "checking"
click at [435, 135] on select "Select Account Type Brokerage Cash on Hand Certificates of Deposit Checking Acc…" at bounding box center [514, 144] width 160 height 18
click at [606, 143] on icon "submit" at bounding box center [604, 144] width 7 height 7
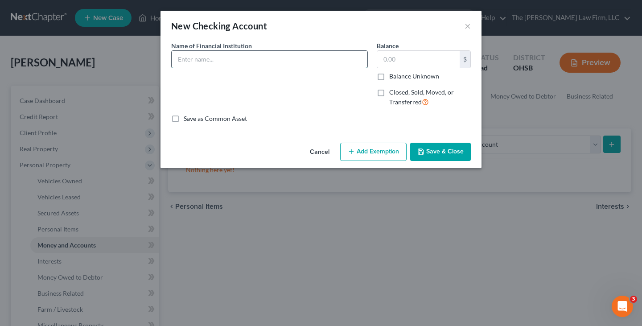
click at [286, 57] on input "text" at bounding box center [270, 59] width 196 height 17
type input "Knoxville TVA Credit Union"
click at [422, 152] on icon "button" at bounding box center [420, 151] width 7 height 7
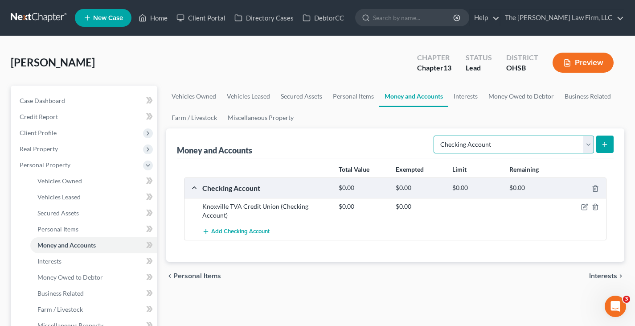
click at [590, 146] on select "Select Account Type Brokerage Cash on Hand Certificates of Deposit Checking Acc…" at bounding box center [514, 144] width 160 height 18
click at [435, 135] on select "Select Account Type Brokerage Cash on Hand Certificates of Deposit Checking Acc…" at bounding box center [514, 144] width 160 height 18
click at [607, 146] on icon "submit" at bounding box center [604, 144] width 7 height 7
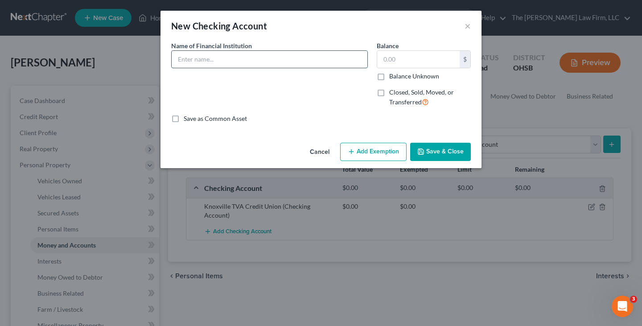
click at [277, 61] on input "text" at bounding box center [270, 59] width 196 height 17
type input "Chime"
click at [430, 152] on button "Save & Close" at bounding box center [440, 152] width 61 height 19
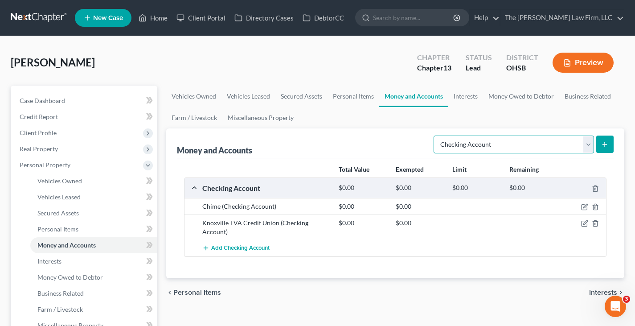
click at [588, 149] on select "Select Account Type Brokerage Cash on Hand Certificates of Deposit Checking Acc…" at bounding box center [514, 144] width 160 height 18
select select "savings"
click at [435, 135] on select "Select Account Type Brokerage Cash on Hand Certificates of Deposit Checking Acc…" at bounding box center [514, 144] width 160 height 18
click at [604, 143] on icon "submit" at bounding box center [604, 144] width 7 height 7
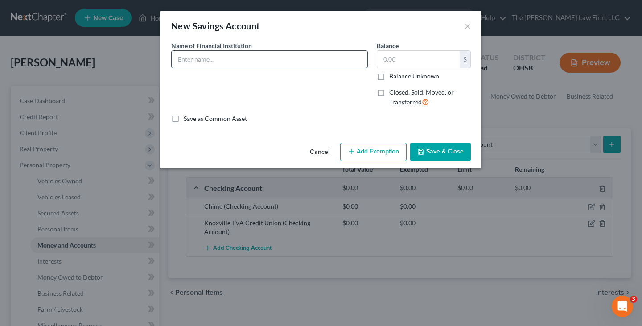
click at [303, 59] on input "text" at bounding box center [270, 59] width 196 height 17
type input "Knoxville TVA Credit Union"
click at [427, 151] on button "Save & Close" at bounding box center [440, 152] width 61 height 19
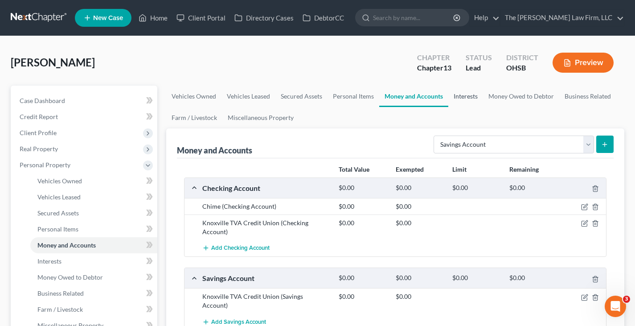
click at [461, 97] on link "Interests" at bounding box center [465, 96] width 35 height 21
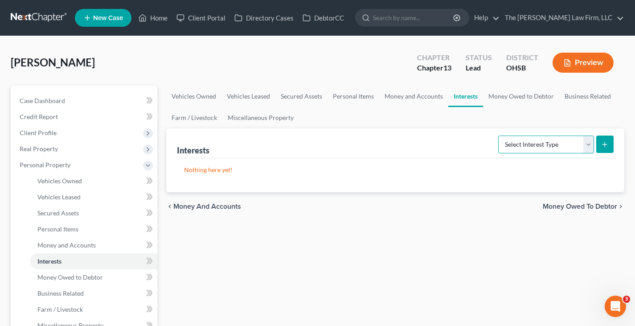
click at [590, 144] on select "Select Interest Type 401K Annuity Bond Education IRA Government Bond Government…" at bounding box center [546, 144] width 96 height 18
select select "pension_plan"
click at [499, 135] on select "Select Interest Type 401K Annuity Bond Education IRA Government Bond Government…" at bounding box center [546, 144] width 96 height 18
click at [603, 145] on icon "submit" at bounding box center [604, 144] width 7 height 7
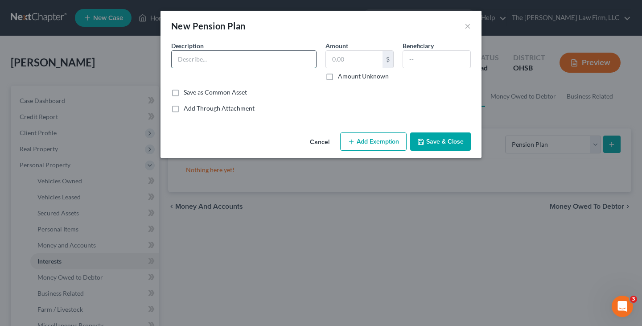
click at [281, 59] on input "text" at bounding box center [244, 59] width 144 height 17
type input "OPERS"
click at [336, 59] on input "text" at bounding box center [354, 59] width 57 height 17
type input "4,729.05"
click at [422, 140] on icon "button" at bounding box center [420, 141] width 7 height 7
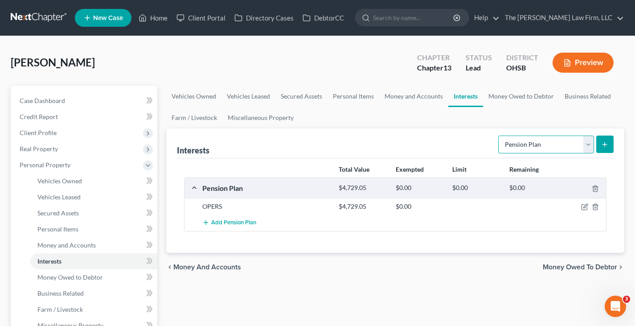
click at [587, 143] on select "Select Interest Type 401K Annuity Bond Education IRA Government Bond Government…" at bounding box center [546, 144] width 96 height 18
select select "other_retirement_plan"
click at [499, 135] on select "Select Interest Type 401K Annuity Bond Education IRA Government Bond Government…" at bounding box center [546, 144] width 96 height 18
click at [603, 143] on icon "submit" at bounding box center [604, 144] width 7 height 7
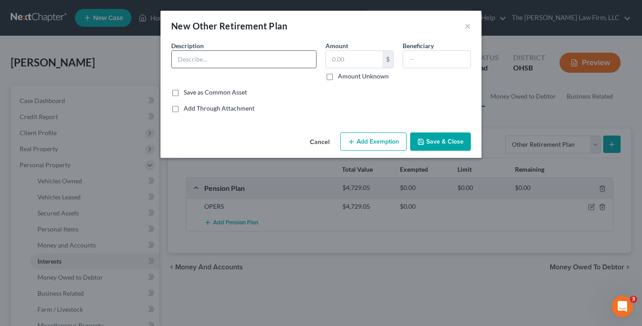
click at [214, 59] on input "text" at bounding box center [244, 59] width 144 height 17
type input "Affordable Care"
click at [467, 27] on button "×" at bounding box center [467, 25] width 6 height 11
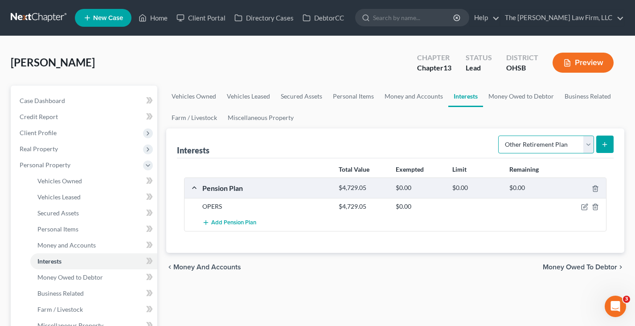
click at [590, 146] on select "Select Interest Type 401K Annuity Bond Education IRA Government Bond Government…" at bounding box center [546, 144] width 96 height 18
select select "401k"
click at [499, 135] on select "Select Interest Type 401K Annuity Bond Education IRA Government Bond Government…" at bounding box center [546, 144] width 96 height 18
click at [606, 143] on icon "submit" at bounding box center [604, 144] width 7 height 7
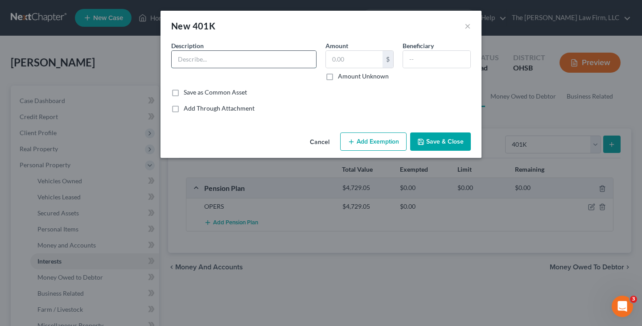
click at [248, 58] on input "text" at bounding box center [244, 59] width 144 height 17
type input "Affordable Care, LLC"
click at [336, 59] on input "text" at bounding box center [354, 59] width 57 height 17
type input "4,206.40"
click at [424, 139] on icon "button" at bounding box center [420, 141] width 7 height 7
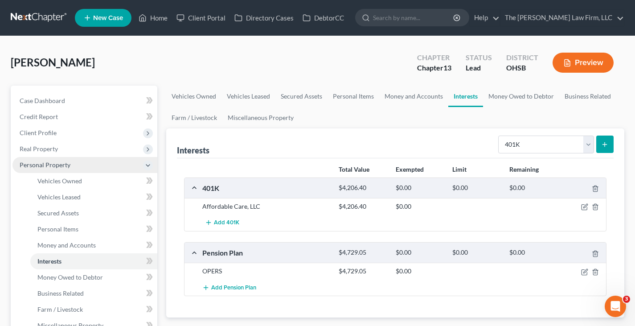
click at [78, 164] on span "Personal Property" at bounding box center [84, 165] width 145 height 16
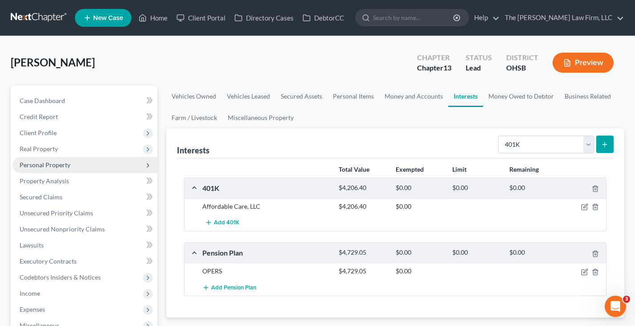
scroll to position [45, 0]
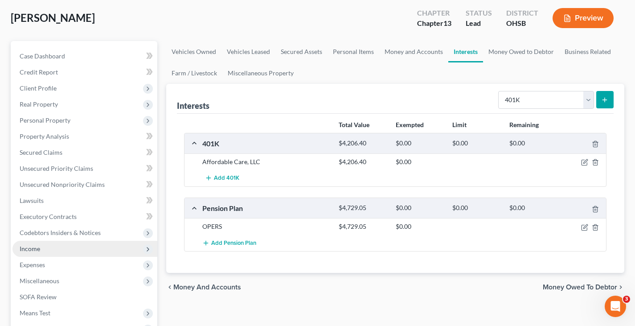
click at [37, 249] on span "Income" at bounding box center [30, 249] width 20 height 8
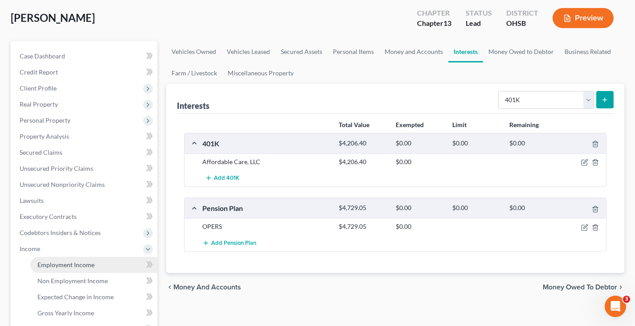
click at [52, 264] on span "Employment Income" at bounding box center [65, 265] width 57 height 8
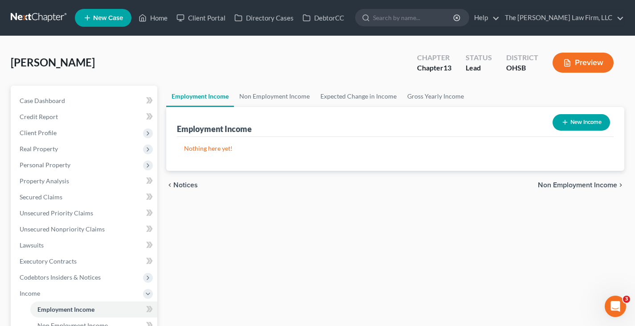
click at [565, 122] on line "button" at bounding box center [565, 122] width 0 height 4
select select "0"
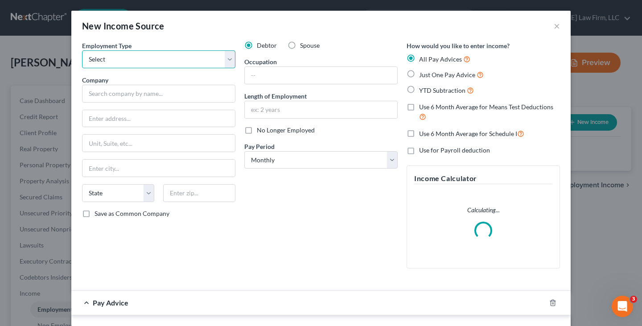
click at [175, 57] on select "Select Full or [DEMOGRAPHIC_DATA] Employment Self Employment" at bounding box center [158, 59] width 153 height 18
select select "0"
click at [82, 50] on select "Select Full or [DEMOGRAPHIC_DATA] Employment Self Employment" at bounding box center [158, 59] width 153 height 18
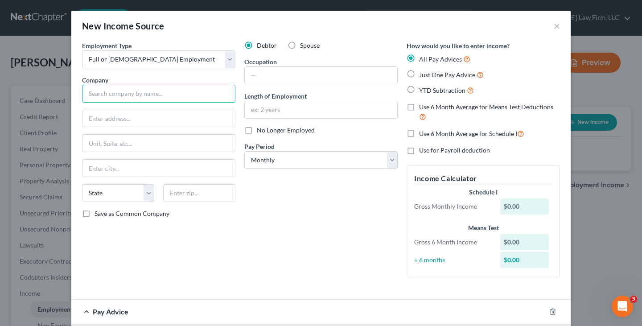
click at [132, 95] on input "text" at bounding box center [158, 94] width 153 height 18
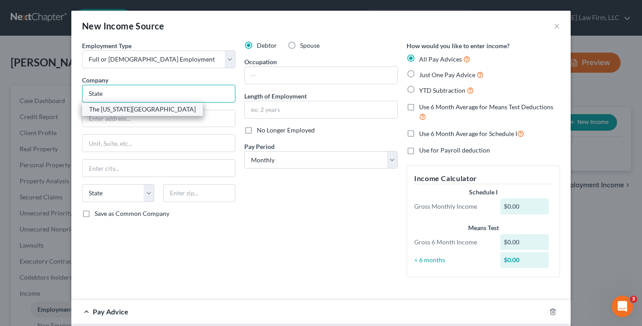
type input "State of [US_STATE]"
type input "51 [GEOGRAPHIC_DATA]"
type input "Columbus"
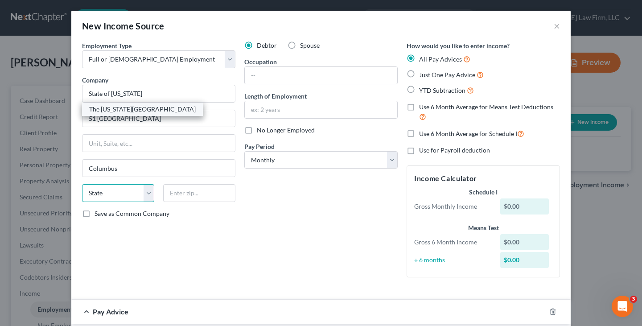
select select "36"
type input "43215"
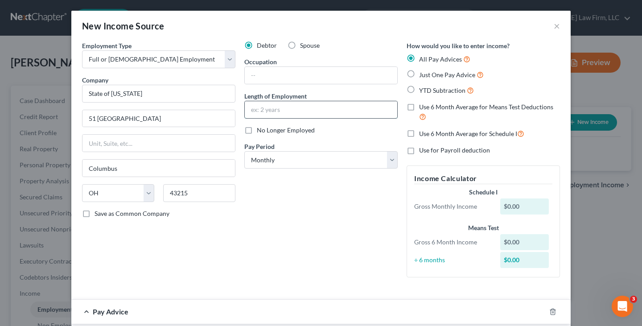
click at [258, 111] on input "text" at bounding box center [321, 109] width 152 height 17
click at [278, 109] on input "text" at bounding box center [321, 109] width 152 height 17
type input "1 year"
click at [287, 74] on input "text" at bounding box center [321, 75] width 152 height 17
type input "Investigator Assistant"
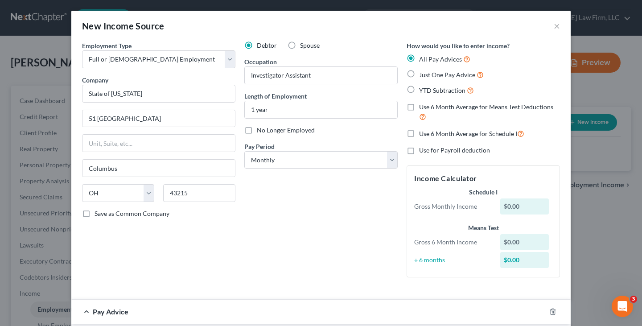
click at [419, 87] on label "YTD Subtraction" at bounding box center [446, 90] width 55 height 10
click at [422, 87] on input "YTD Subtraction" at bounding box center [425, 88] width 6 height 6
radio input "true"
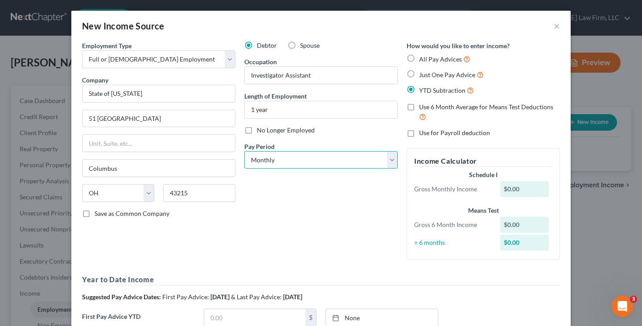
click at [388, 161] on select "Select Monthly Twice Monthly Every Other Week Weekly" at bounding box center [320, 160] width 153 height 18
select select "2"
click at [244, 151] on select "Select Monthly Twice Monthly Every Other Week Weekly" at bounding box center [320, 160] width 153 height 18
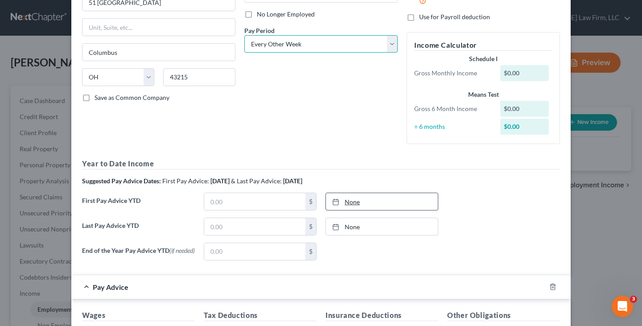
scroll to position [134, 0]
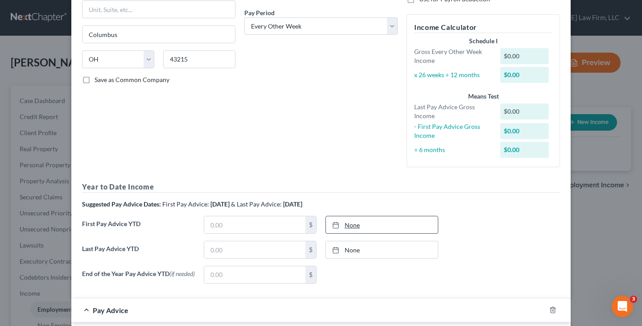
click at [332, 224] on icon at bounding box center [335, 224] width 7 height 7
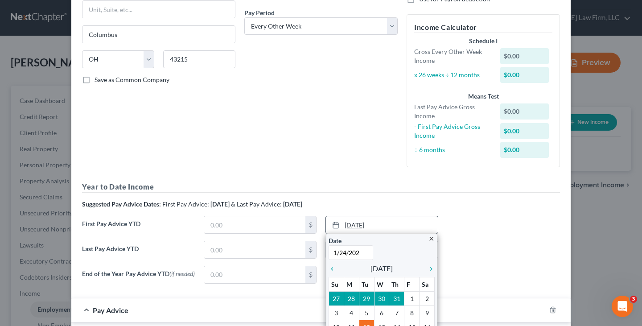
type input "[DATE]"
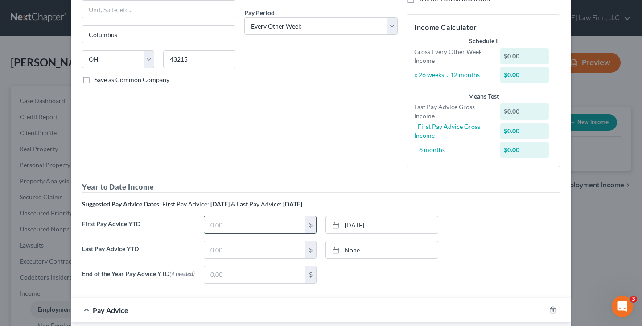
click at [279, 225] on input "text" at bounding box center [254, 224] width 101 height 17
type input "3,819.20"
click at [333, 250] on icon at bounding box center [335, 249] width 7 height 7
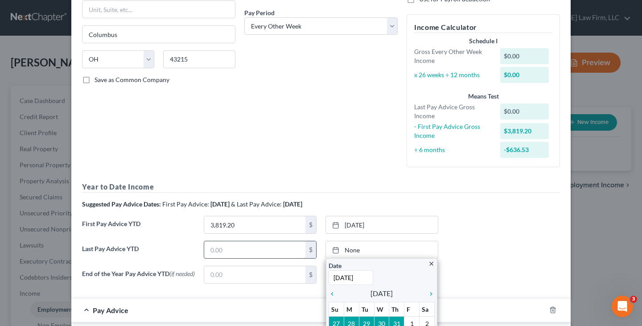
type input "[DATE]"
click at [250, 252] on input "text" at bounding box center [254, 249] width 101 height 17
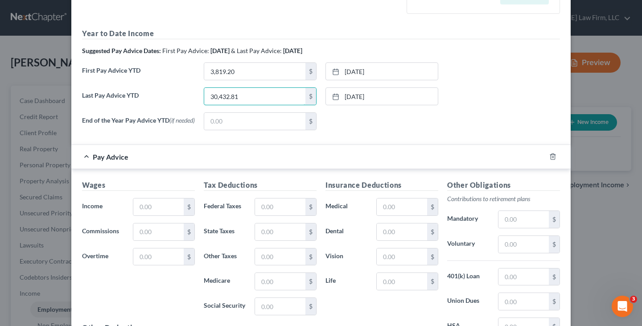
scroll to position [312, 0]
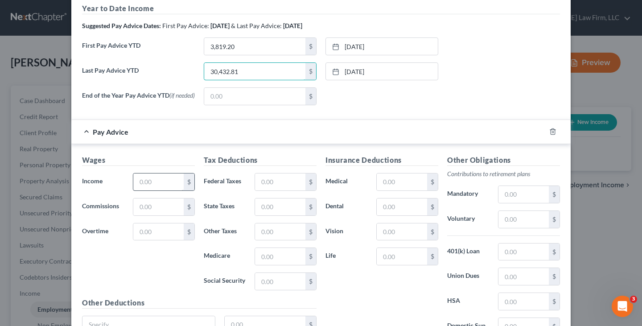
type input "30,432.81"
click at [144, 184] on input "text" at bounding box center [158, 181] width 50 height 17
type input "1,995.20"
click at [263, 185] on input "text" at bounding box center [280, 181] width 50 height 17
type input "171.42"
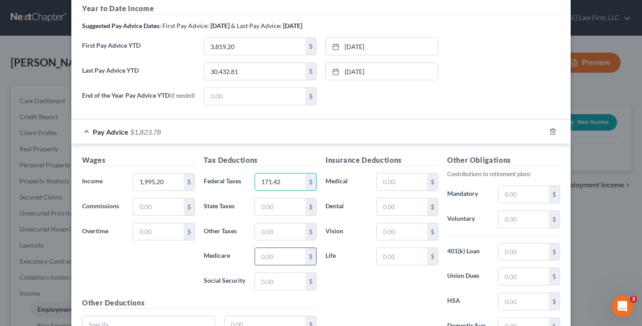
click at [284, 258] on input "text" at bounding box center [280, 256] width 50 height 17
type input "25.83"
click at [273, 207] on input "text" at bounding box center [280, 206] width 50 height 17
type input "44.36"
click at [278, 233] on input "text" at bounding box center [280, 231] width 50 height 17
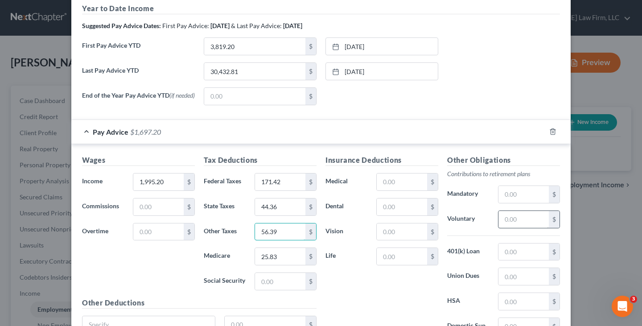
type input "56.39"
click at [504, 221] on input "text" at bounding box center [523, 219] width 50 height 17
type input "199.52"
click at [391, 182] on input "text" at bounding box center [402, 181] width 50 height 17
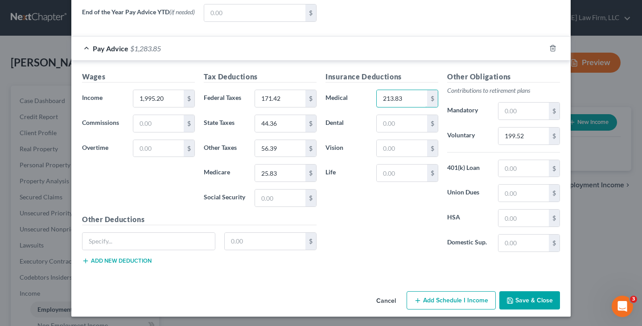
scroll to position [399, 0]
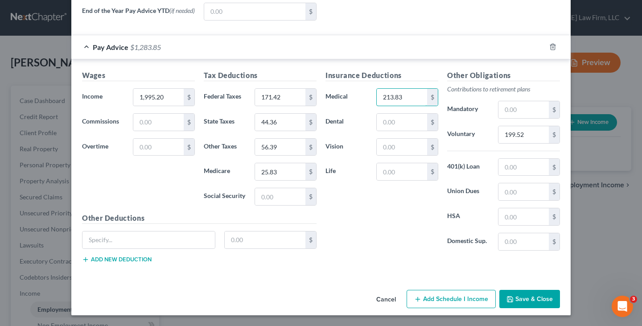
type input "213.83"
click at [518, 299] on button "Save & Close" at bounding box center [529, 299] width 61 height 19
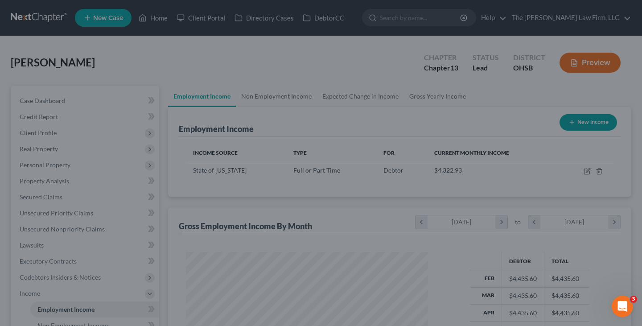
scroll to position [160, 257]
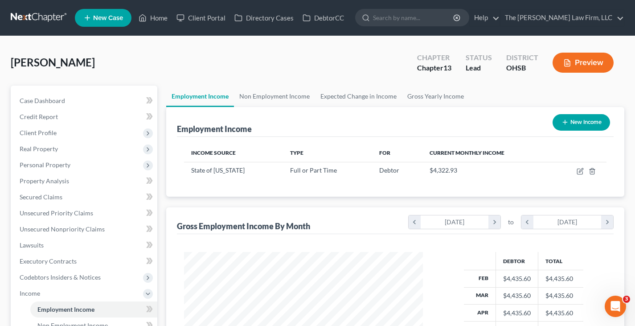
click at [564, 121] on icon "button" at bounding box center [565, 122] width 7 height 7
select select "0"
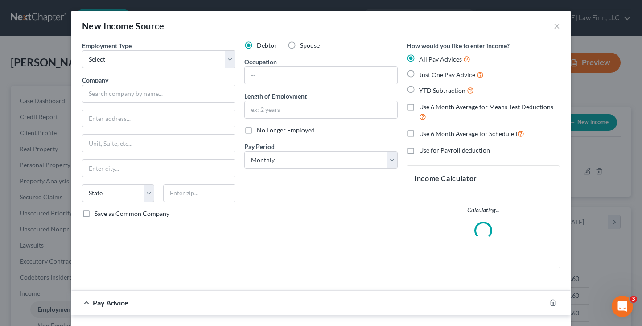
scroll to position [160, 260]
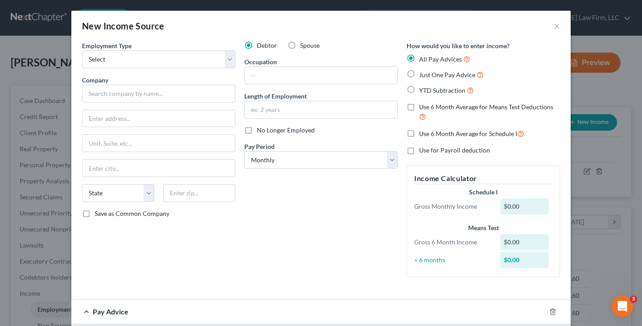
click at [300, 44] on label "Spouse" at bounding box center [310, 45] width 20 height 9
click at [303, 44] on input "Spouse" at bounding box center [306, 44] width 6 height 6
radio input "true"
click at [225, 59] on select "Select Full or [DEMOGRAPHIC_DATA] Employment Self Employment" at bounding box center [158, 59] width 153 height 18
select select "0"
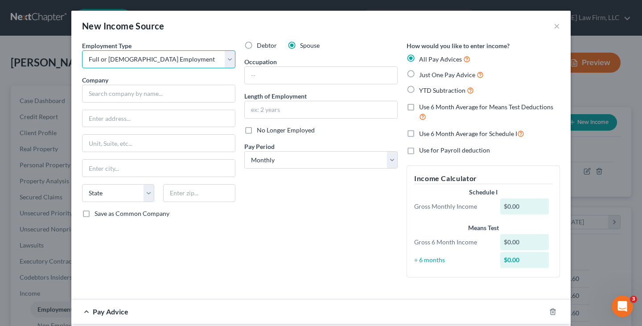
click at [82, 50] on select "Select Full or [DEMOGRAPHIC_DATA] Employment Self Employment" at bounding box center [158, 59] width 153 height 18
click at [168, 94] on input "text" at bounding box center [158, 94] width 153 height 18
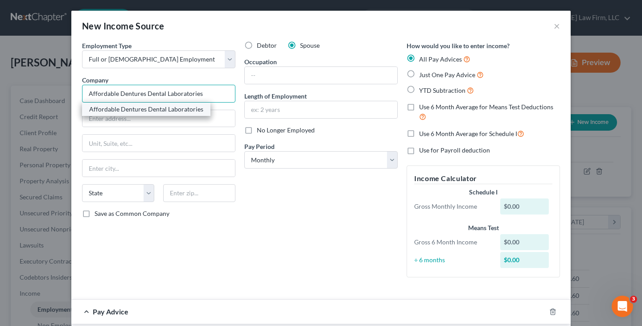
type input "Affordable Dentures Dental Laboratories"
click at [187, 110] on div "Affordable Dentures Dental Laboratories" at bounding box center [146, 109] width 114 height 9
type input "[STREET_ADDRESS][PERSON_NAME]"
type input "Suite 300"
type input "Morrisville"
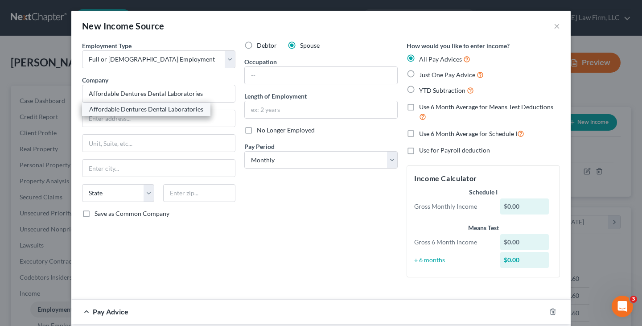
select select "28"
type input "27560"
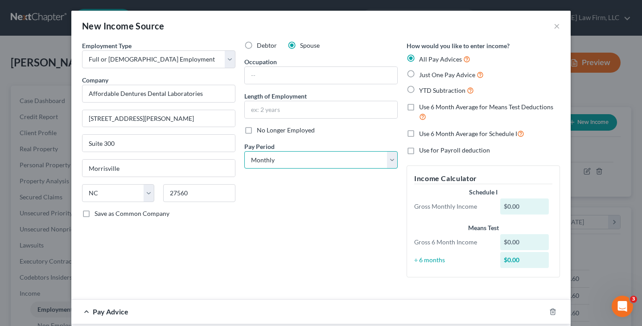
click at [388, 158] on select "Select Monthly Twice Monthly Every Other Week Weekly" at bounding box center [320, 160] width 153 height 18
select select "2"
click at [244, 151] on select "Select Monthly Twice Monthly Every Other Week Weekly" at bounding box center [320, 160] width 153 height 18
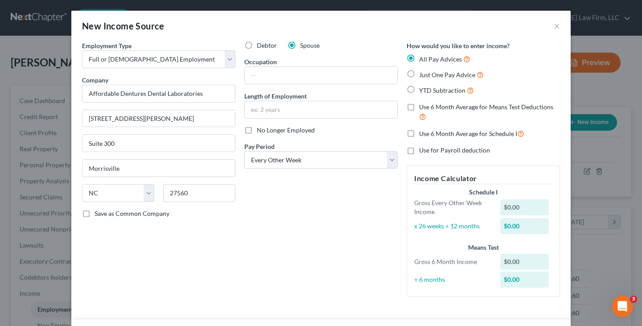
click at [419, 89] on label "YTD Subtraction" at bounding box center [446, 90] width 55 height 10
click at [422, 89] on input "YTD Subtraction" at bounding box center [425, 88] width 6 height 6
radio input "true"
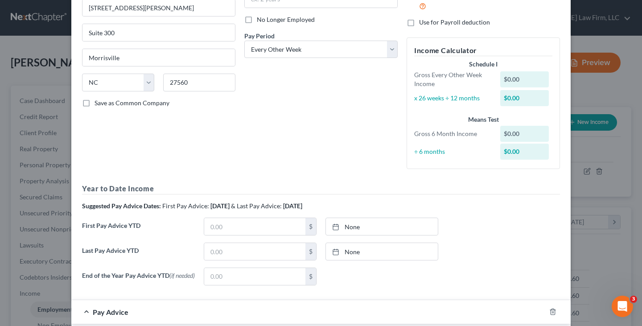
scroll to position [134, 0]
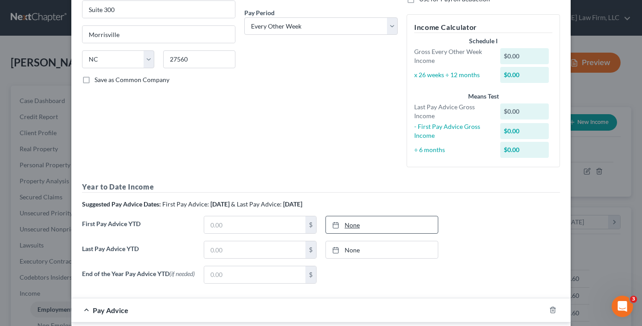
click at [332, 226] on icon at bounding box center [335, 224] width 7 height 7
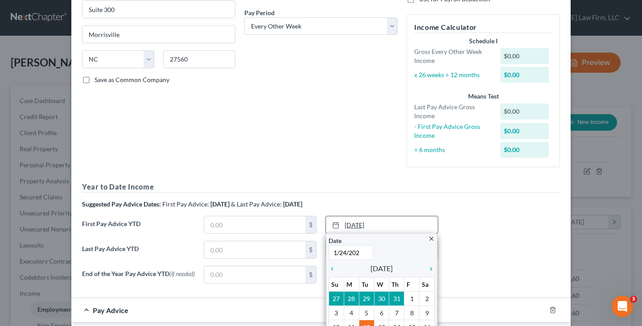
type input "[DATE]"
click at [276, 227] on input "text" at bounding box center [254, 224] width 101 height 17
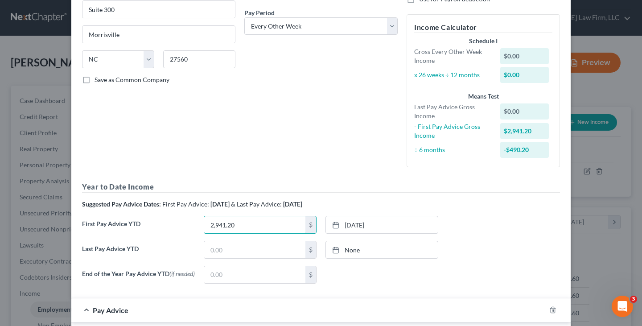
type input "2,941.20"
click at [332, 248] on icon at bounding box center [335, 249] width 7 height 7
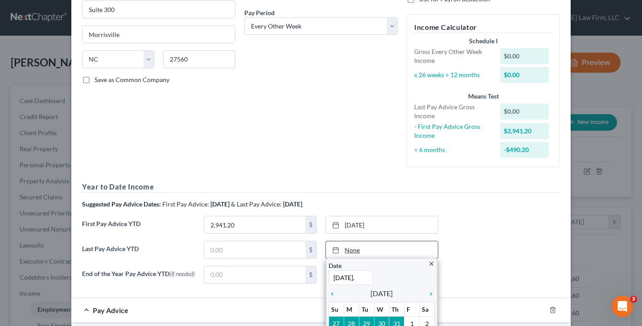
type input "[DATE]"
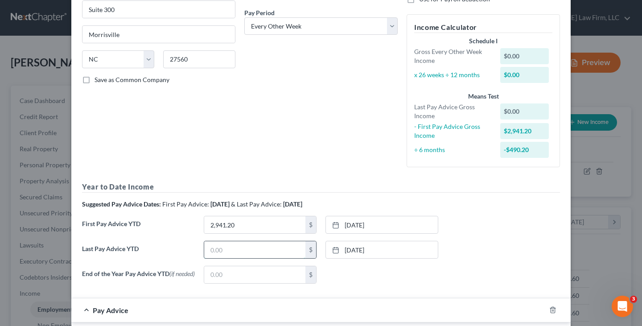
click at [219, 250] on input "text" at bounding box center [254, 249] width 101 height 17
type input "35,319.81"
click at [236, 225] on input "2,941.20" at bounding box center [254, 224] width 101 height 17
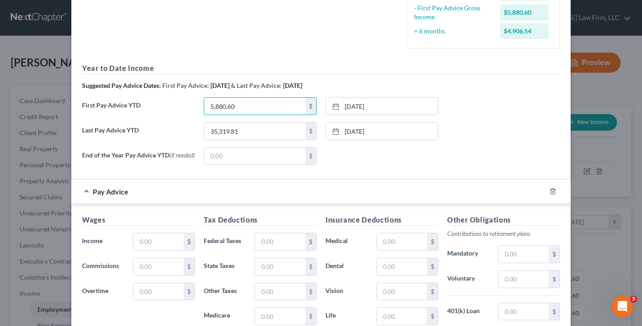
scroll to position [267, 0]
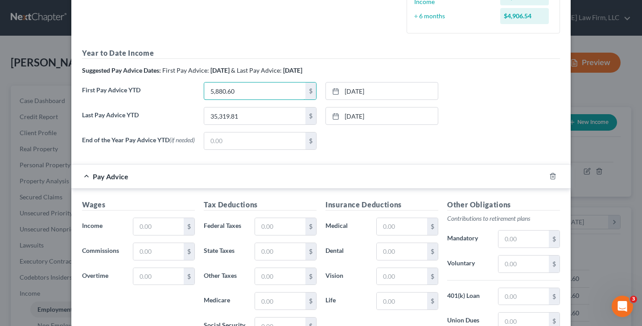
type input "5,880.60"
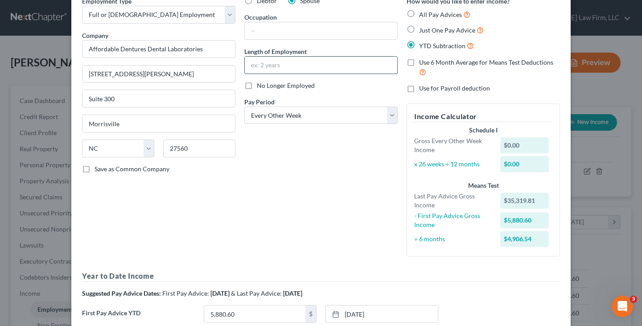
scroll to position [0, 0]
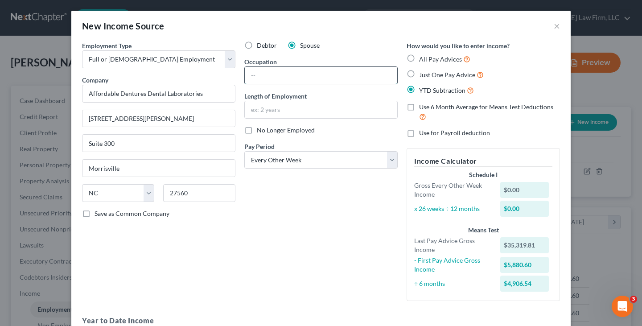
click at [269, 74] on input "text" at bounding box center [321, 75] width 152 height 17
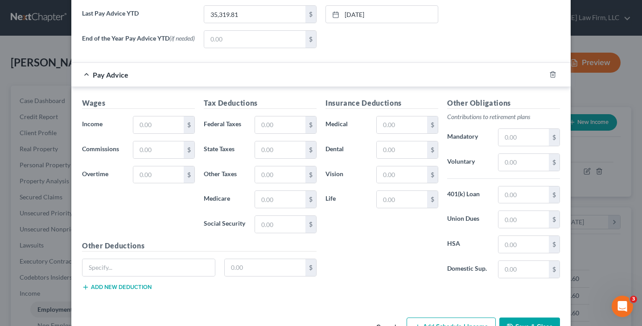
scroll to position [399, 0]
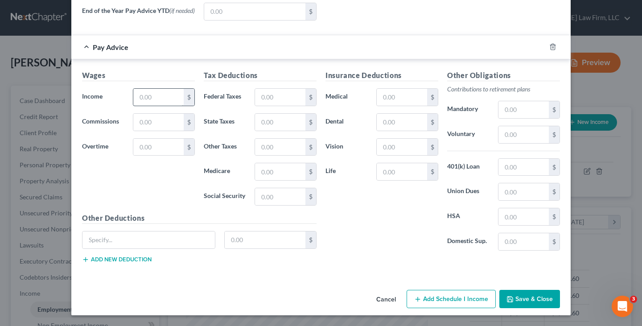
type input "ADDL Lab Manager"
click at [152, 95] on input "text" at bounding box center [158, 97] width 50 height 17
type input "3,714.49"
click at [506, 134] on input "text" at bounding box center [523, 134] width 50 height 17
type input "222.87"
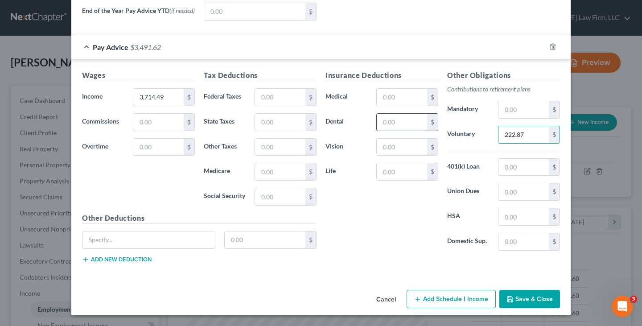
click at [396, 123] on input "text" at bounding box center [402, 122] width 50 height 17
type input "36.06"
click at [393, 148] on input "text" at bounding box center [402, 147] width 50 height 17
type input "5.72"
click at [501, 217] on input "text" at bounding box center [523, 216] width 50 height 17
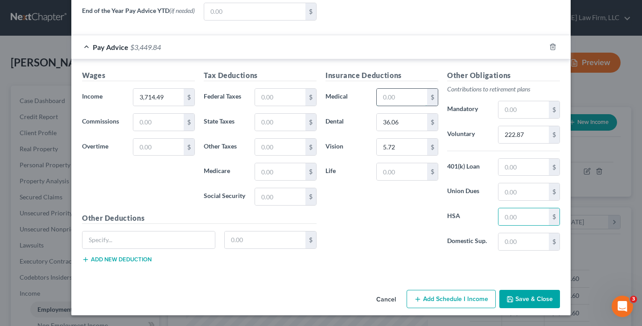
click at [377, 96] on input "text" at bounding box center [402, 97] width 50 height 17
type input "123.08"
click at [266, 97] on input "text" at bounding box center [280, 97] width 50 height 17
type input "509.35"
click at [256, 198] on input "text" at bounding box center [280, 196] width 50 height 17
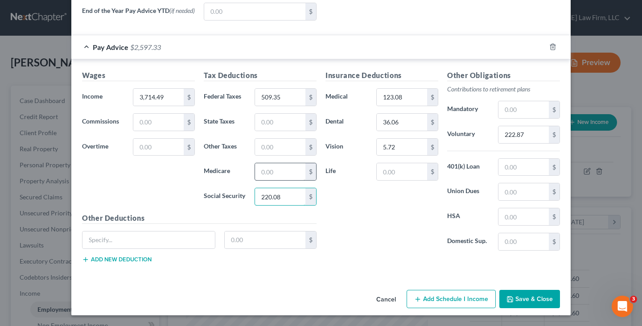
type input "220.08"
click at [261, 173] on input "text" at bounding box center [280, 171] width 50 height 17
type input "51.47"
click at [268, 123] on input "text" at bounding box center [280, 122] width 50 height 17
type input "108.03"
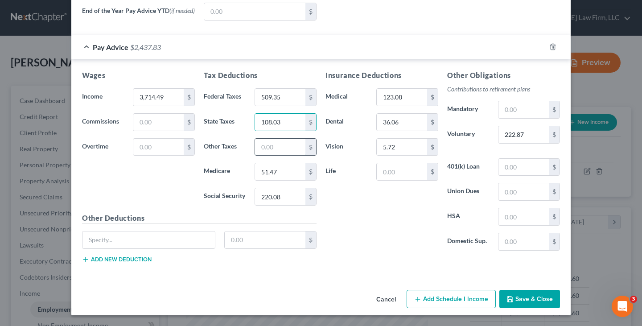
click at [270, 148] on input "text" at bounding box center [280, 147] width 50 height 17
type input "113.69"
click at [171, 243] on input "text" at bounding box center [148, 239] width 132 height 17
type input "LTD/STD"
click at [230, 242] on input "text" at bounding box center [265, 239] width 81 height 17
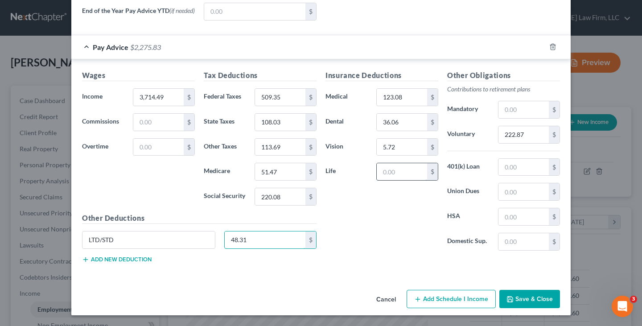
type input "48.31"
click at [392, 172] on input "text" at bounding box center [402, 171] width 50 height 17
type input "54.23"
click at [139, 258] on button "Add new deduction" at bounding box center [117, 259] width 70 height 7
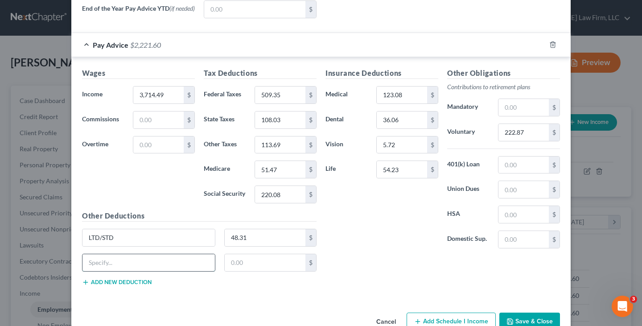
click at [135, 265] on input "text" at bounding box center [148, 262] width 132 height 17
type input "Hospital Indemnity"
click at [230, 265] on input "text" at bounding box center [265, 262] width 81 height 17
type input "16.18"
click at [139, 282] on button "Add new deduction" at bounding box center [117, 282] width 70 height 7
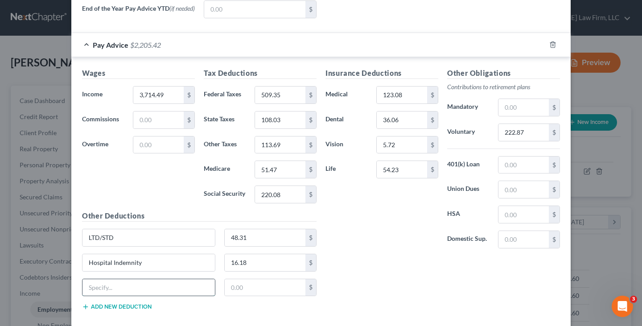
click at [155, 290] on input "text" at bounding box center [148, 287] width 132 height 17
type input "Accident/Critical Illness"
click at [249, 286] on input "text" at bounding box center [265, 287] width 81 height 17
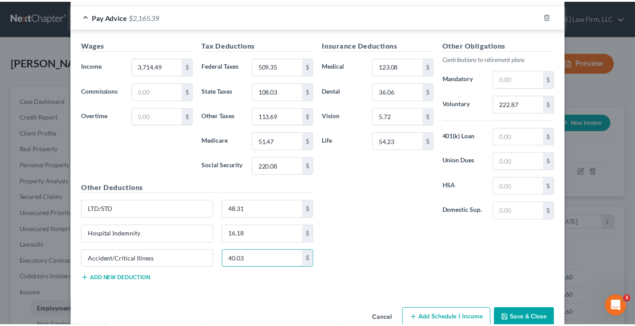
scroll to position [448, 0]
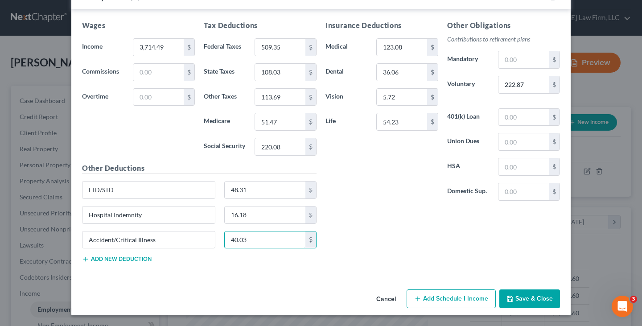
type input "40.03"
click at [514, 298] on button "Save & Close" at bounding box center [529, 298] width 61 height 19
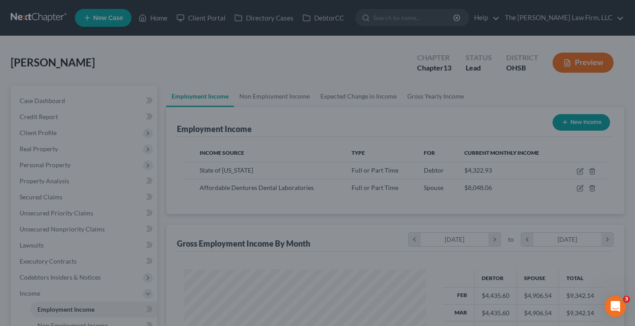
scroll to position [445486, 445389]
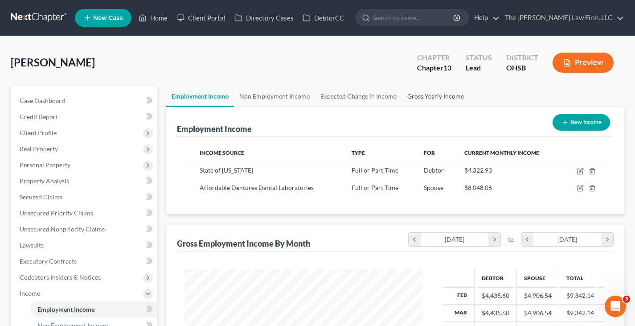
click at [423, 96] on link "Gross Yearly Income" at bounding box center [435, 96] width 67 height 21
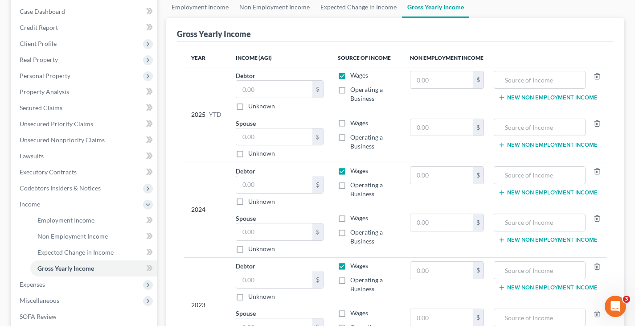
scroll to position [134, 0]
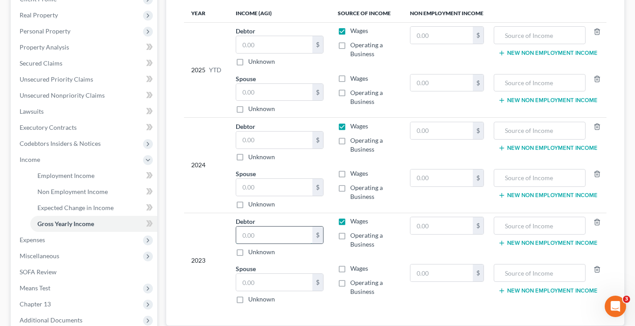
click at [270, 238] on input "text" at bounding box center [274, 234] width 76 height 17
type input "140,705"
click at [273, 140] on input "text" at bounding box center [274, 139] width 76 height 17
type input "133,646"
click at [258, 44] on input "text" at bounding box center [274, 44] width 76 height 17
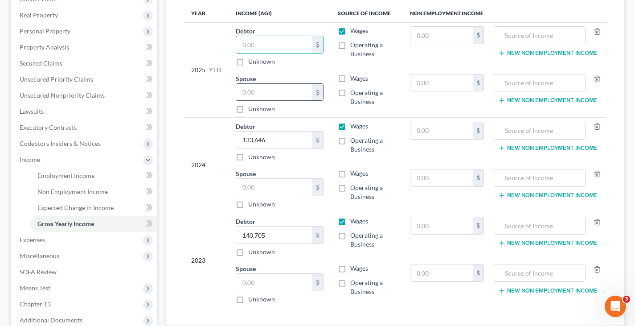
click at [251, 94] on input "text" at bounding box center [274, 92] width 76 height 17
click at [350, 78] on label "Wages" at bounding box center [359, 78] width 18 height 9
click at [354, 78] on input "Wages" at bounding box center [357, 77] width 6 height 6
checkbox input "true"
click at [258, 95] on input "text" at bounding box center [274, 92] width 76 height 17
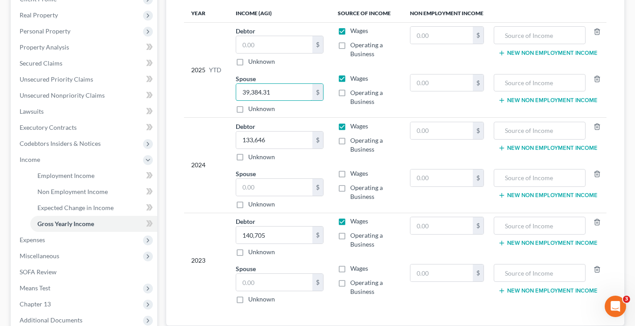
type input "39,384.31"
click at [243, 40] on input "text" at bounding box center [274, 44] width 76 height 17
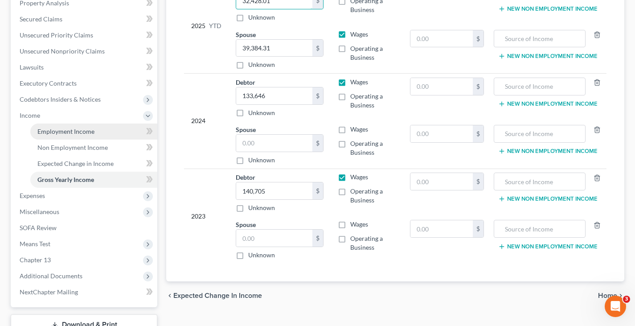
scroll to position [178, 0]
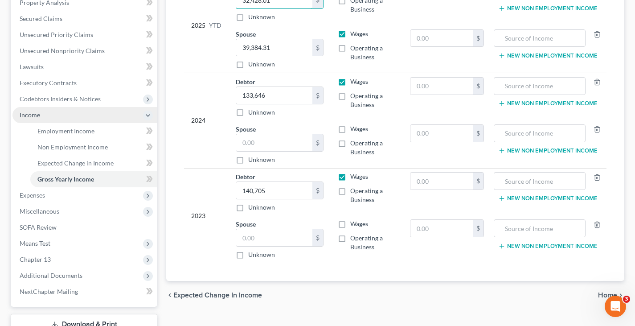
type input "32,428.01"
click at [61, 118] on span "Income" at bounding box center [84, 115] width 145 height 16
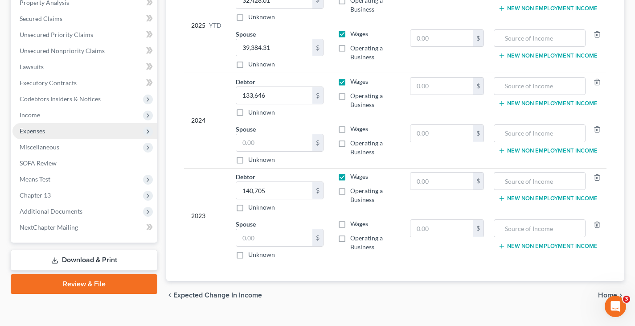
click at [73, 131] on span "Expenses" at bounding box center [84, 131] width 145 height 16
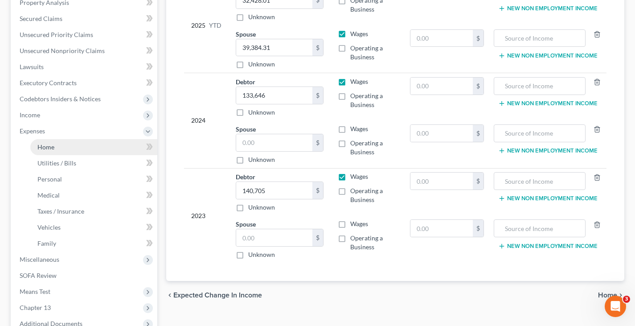
click at [66, 148] on link "Home" at bounding box center [93, 147] width 127 height 16
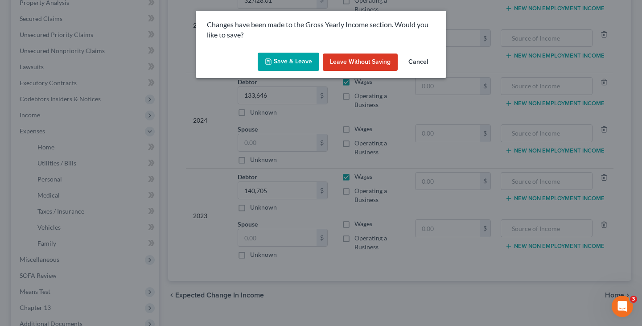
click at [280, 63] on button "Save & Leave" at bounding box center [288, 62] width 61 height 19
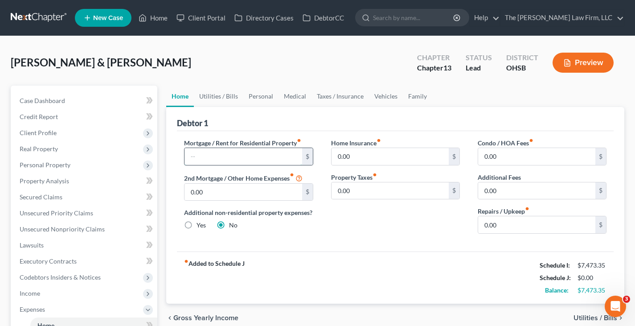
click at [225, 160] on input "text" at bounding box center [242, 156] width 117 height 17
type input "1,200"
click at [358, 157] on input "0.00" at bounding box center [390, 156] width 117 height 17
click at [218, 96] on link "Utilities / Bills" at bounding box center [218, 96] width 49 height 21
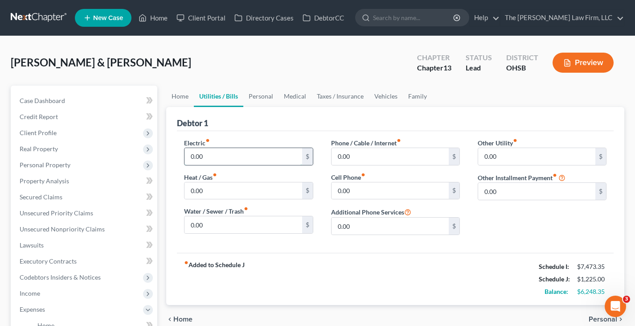
click at [221, 159] on input "0.00" at bounding box center [242, 156] width 117 height 17
click at [228, 191] on input "0.00" at bounding box center [242, 190] width 117 height 17
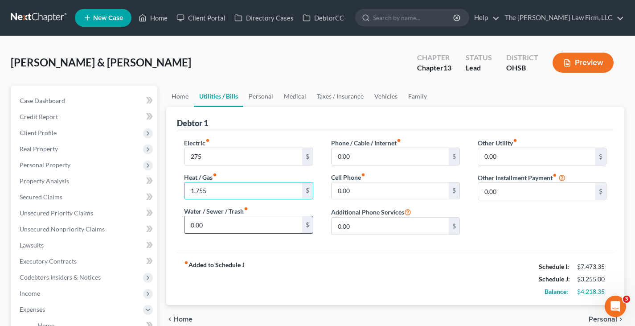
click at [235, 223] on input "0.00" at bounding box center [242, 224] width 117 height 17
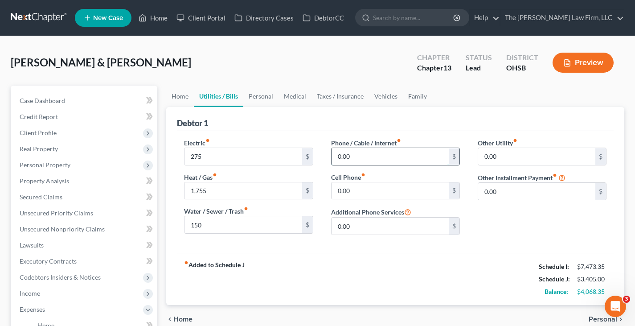
click at [353, 159] on input "0.00" at bounding box center [390, 156] width 117 height 17
click at [351, 193] on input "0.00" at bounding box center [390, 190] width 117 height 17
click at [265, 98] on link "Personal" at bounding box center [260, 96] width 35 height 21
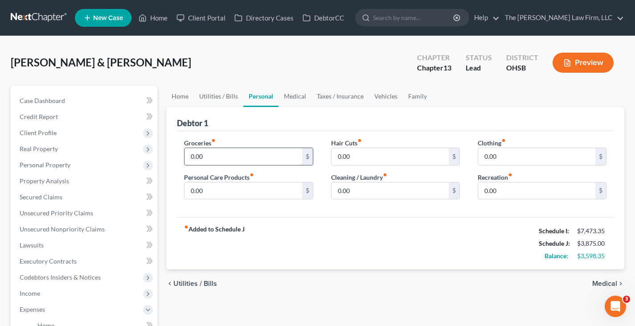
click at [219, 155] on input "0.00" at bounding box center [242, 156] width 117 height 17
click at [291, 96] on link "Medical" at bounding box center [295, 96] width 33 height 21
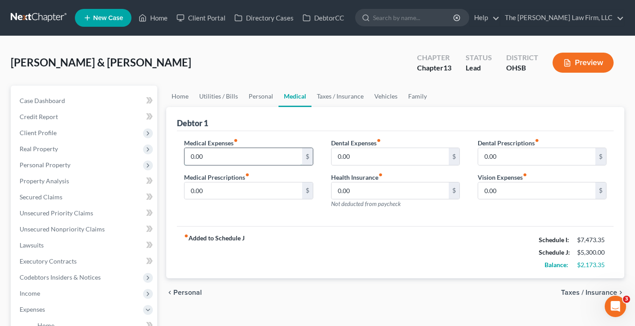
click at [206, 156] on input "0.00" at bounding box center [242, 156] width 117 height 17
click at [209, 192] on input "0.00" at bounding box center [242, 190] width 117 height 17
click at [505, 189] on input "0.00" at bounding box center [536, 190] width 117 height 17
click at [328, 95] on link "Taxes / Insurance" at bounding box center [340, 96] width 57 height 21
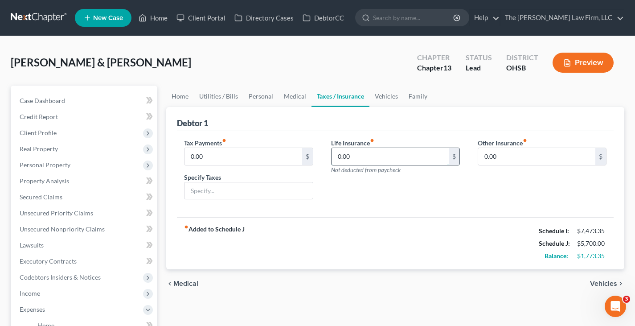
click at [358, 157] on input "0.00" at bounding box center [390, 156] width 117 height 17
click at [385, 94] on link "Vehicles" at bounding box center [386, 96] width 34 height 21
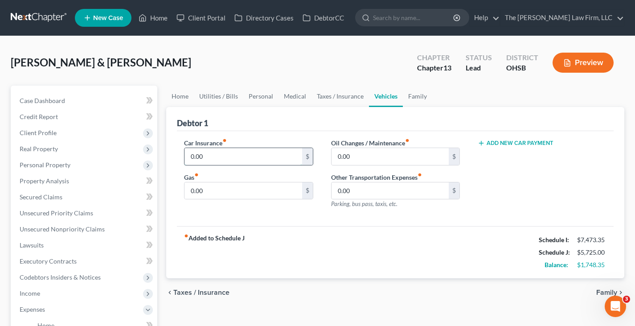
click at [230, 158] on input "0.00" at bounding box center [242, 156] width 117 height 17
click at [412, 95] on link "Family" at bounding box center [417, 96] width 29 height 21
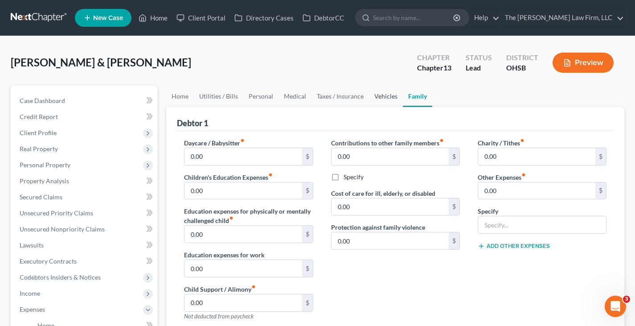
click at [386, 94] on link "Vehicles" at bounding box center [386, 96] width 34 height 21
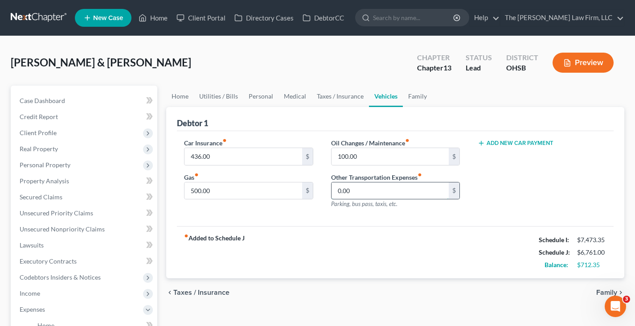
click at [378, 192] on input "0.00" at bounding box center [390, 190] width 117 height 17
click at [415, 96] on link "Family" at bounding box center [417, 96] width 29 height 21
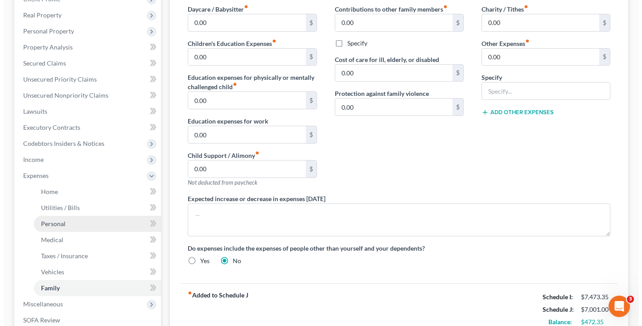
scroll to position [178, 0]
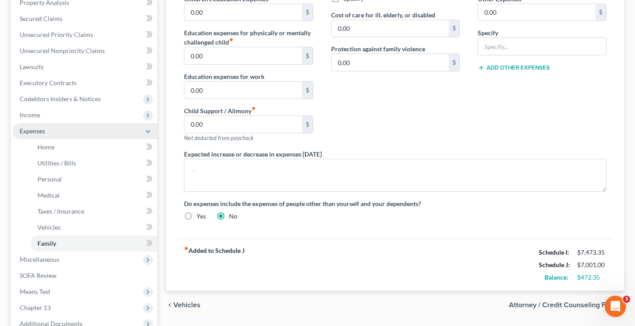
click at [61, 130] on span "Expenses" at bounding box center [84, 131] width 145 height 16
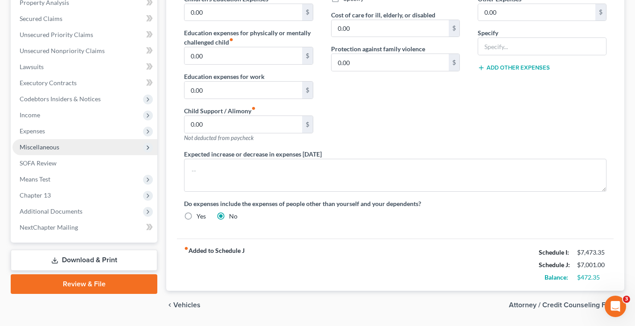
click at [54, 148] on span "Miscellaneous" at bounding box center [40, 147] width 40 height 8
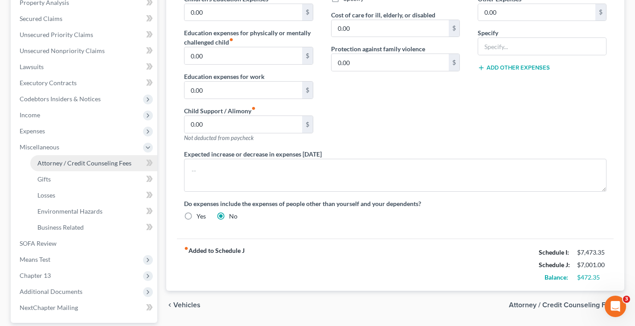
click at [76, 163] on span "Attorney / Credit Counseling Fees" at bounding box center [84, 163] width 94 height 8
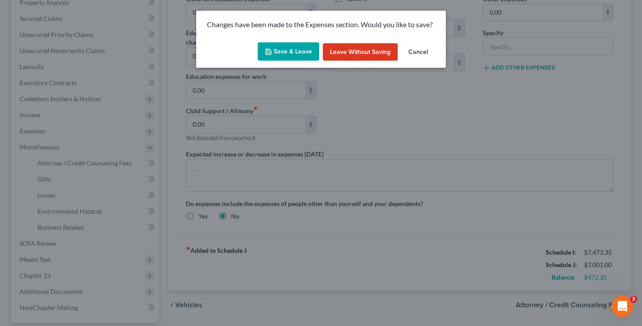
click at [296, 50] on button "Save & Leave" at bounding box center [288, 51] width 61 height 19
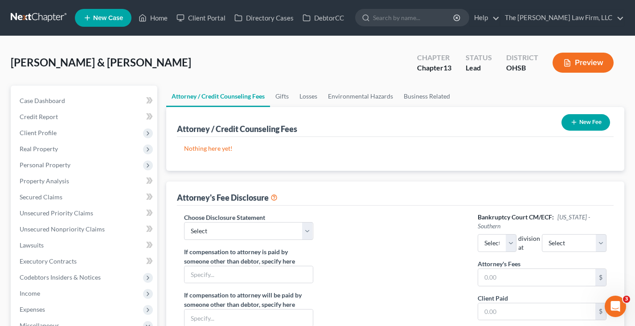
click at [574, 122] on icon "button" at bounding box center [573, 122] width 7 height 7
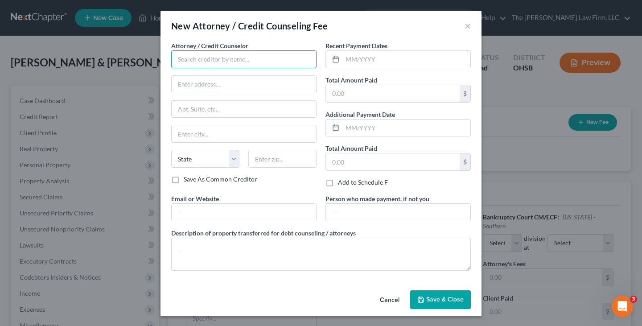
click at [263, 61] on input "text" at bounding box center [243, 59] width 145 height 18
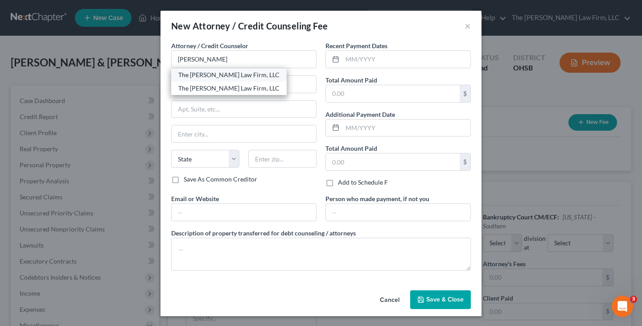
click at [224, 75] on div "The [PERSON_NAME] Law Firm, LLC" at bounding box center [228, 74] width 101 height 9
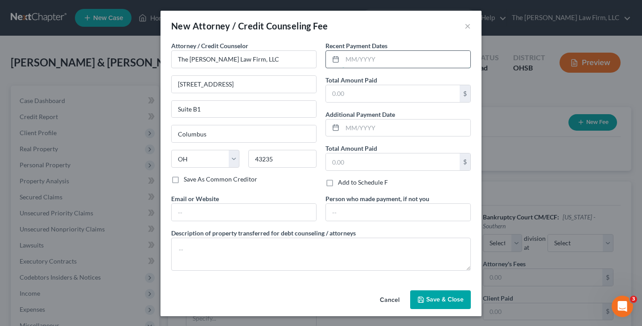
click at [344, 62] on input "text" at bounding box center [406, 59] width 128 height 17
click at [350, 93] on input "text" at bounding box center [393, 93] width 134 height 17
click at [287, 216] on input "text" at bounding box center [244, 212] width 144 height 17
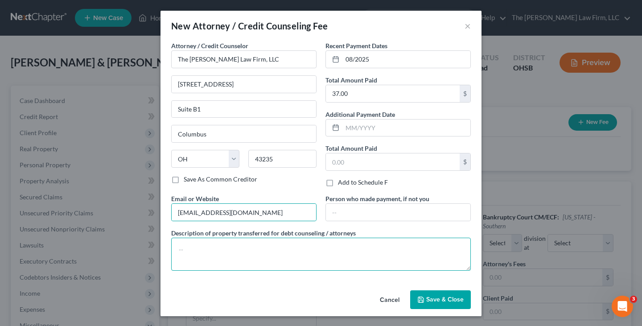
click at [269, 252] on textarea at bounding box center [320, 254] width 299 height 33
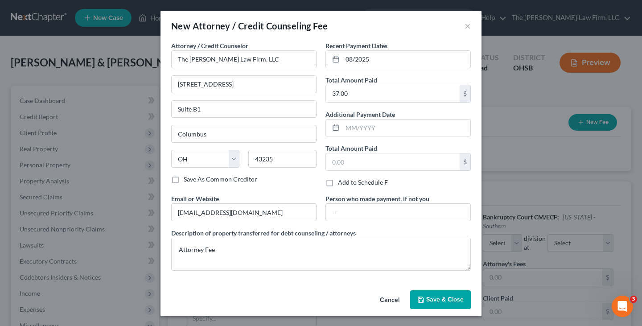
click at [444, 301] on span "Save & Close" at bounding box center [444, 299] width 37 height 8
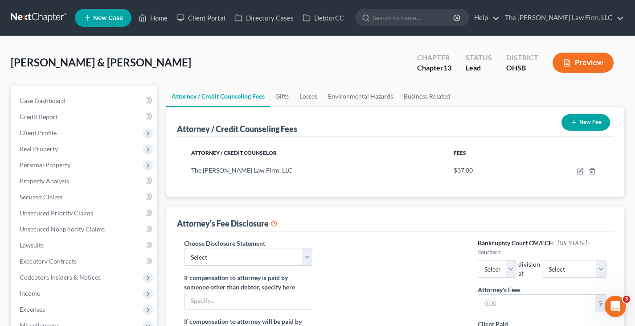
click at [574, 121] on icon "button" at bounding box center [573, 122] width 7 height 7
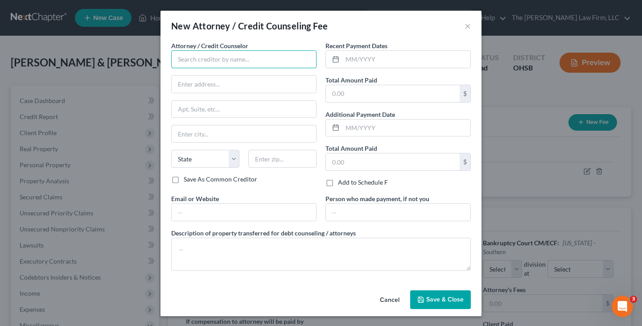
click at [274, 61] on input "text" at bounding box center [243, 59] width 145 height 18
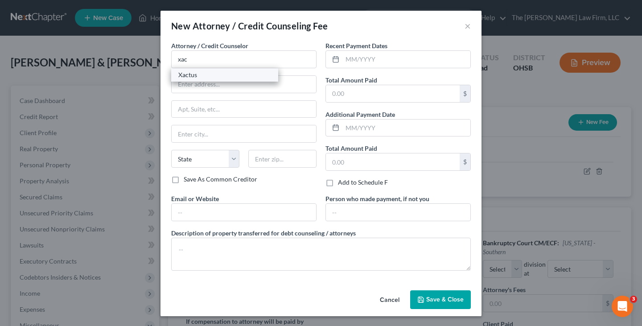
click at [211, 75] on div "Xactus" at bounding box center [224, 74] width 93 height 9
click at [347, 61] on input "text" at bounding box center [406, 59] width 128 height 17
click at [359, 94] on input "text" at bounding box center [393, 93] width 134 height 17
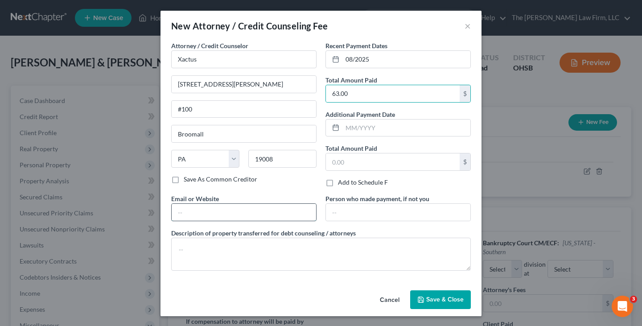
click at [291, 214] on input "text" at bounding box center [244, 212] width 144 height 17
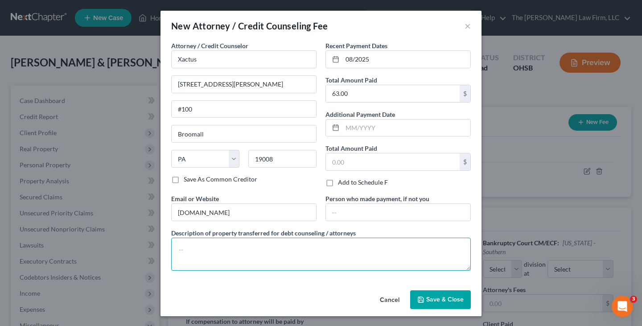
click at [243, 251] on textarea at bounding box center [320, 254] width 299 height 33
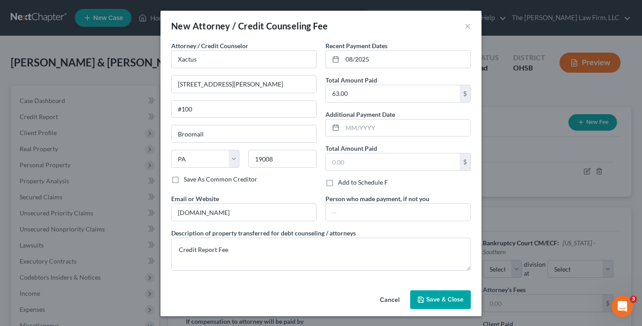
click at [428, 300] on span "Save & Close" at bounding box center [444, 299] width 37 height 8
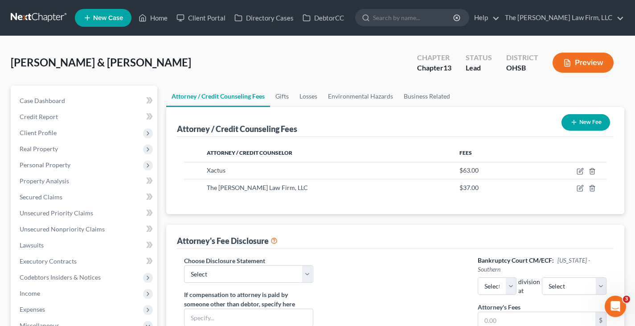
click at [573, 122] on icon "button" at bounding box center [573, 122] width 7 height 7
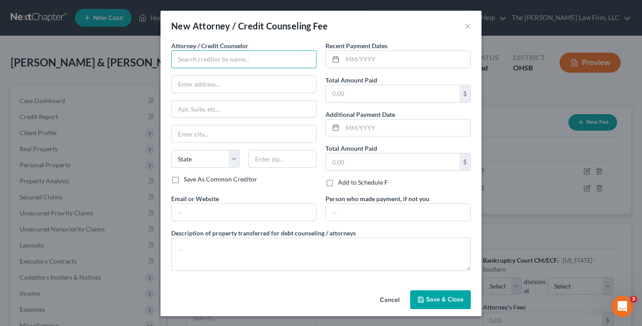
click at [229, 60] on input "text" at bounding box center [243, 59] width 145 height 18
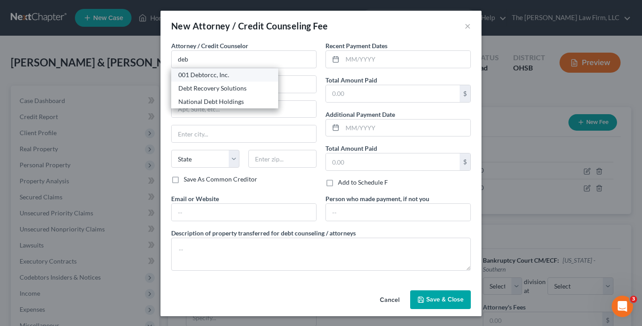
click at [211, 73] on div "001 Debtorcc, Inc." at bounding box center [224, 74] width 93 height 9
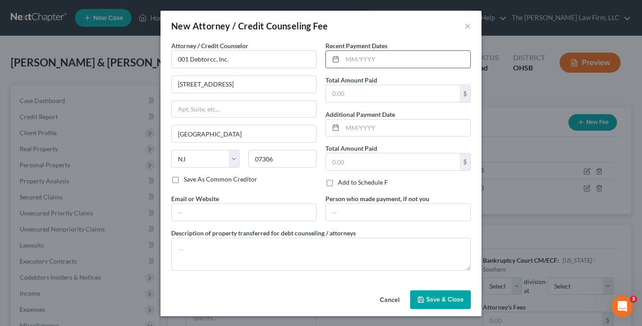
click at [348, 57] on input "text" at bounding box center [406, 59] width 128 height 17
click at [357, 96] on input "text" at bounding box center [393, 93] width 134 height 17
click at [297, 209] on input "text" at bounding box center [244, 212] width 144 height 17
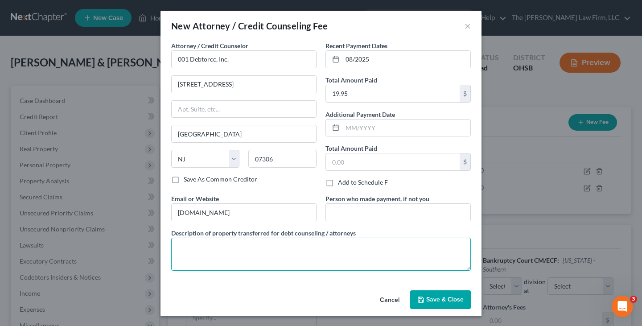
click at [230, 254] on textarea at bounding box center [320, 254] width 299 height 33
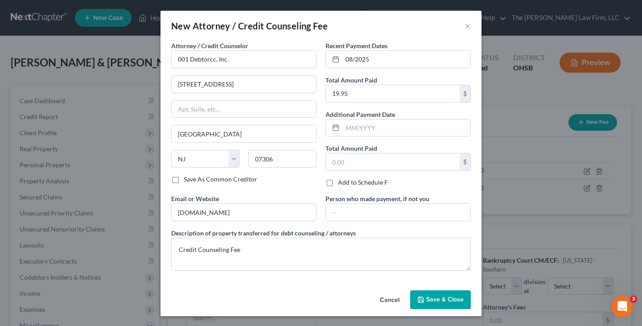
click at [430, 301] on span "Save & Close" at bounding box center [444, 299] width 37 height 8
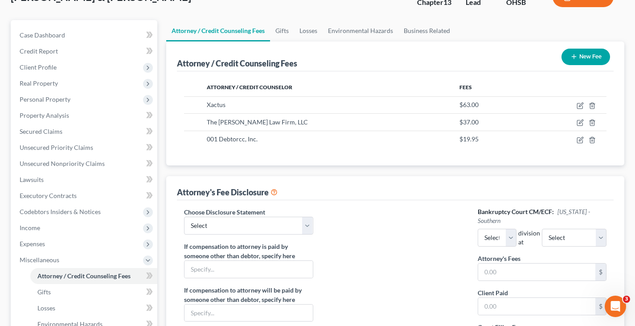
scroll to position [89, 0]
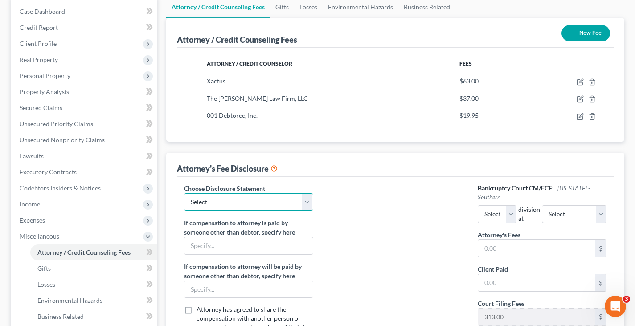
click at [308, 203] on select "Select Disclosure of Compensation" at bounding box center [248, 202] width 129 height 18
click at [184, 193] on select "Select Disclosure of Compensation" at bounding box center [248, 202] width 129 height 18
click at [517, 206] on select "Select Eastern Western" at bounding box center [497, 214] width 39 height 18
click at [478, 205] on select "Select Eastern Western" at bounding box center [497, 214] width 39 height 18
click at [600, 205] on select "Select Cincinnati [GEOGRAPHIC_DATA] [GEOGRAPHIC_DATA]" at bounding box center [574, 214] width 65 height 18
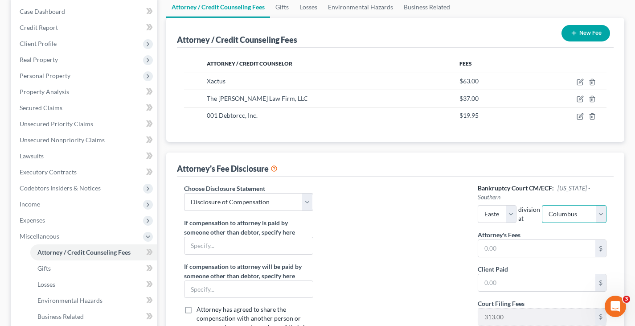
click at [555, 205] on select "Select Cincinnati [GEOGRAPHIC_DATA] [GEOGRAPHIC_DATA]" at bounding box center [574, 214] width 65 height 18
click at [533, 240] on input "text" at bounding box center [536, 248] width 117 height 17
click at [520, 276] on input "text" at bounding box center [536, 282] width 117 height 17
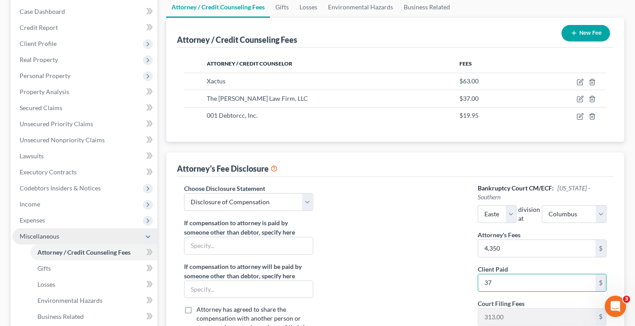
click at [74, 236] on span "Miscellaneous" at bounding box center [84, 236] width 145 height 16
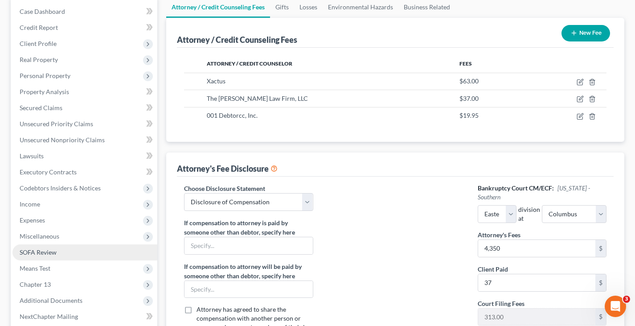
click at [78, 254] on link "SOFA Review" at bounding box center [84, 252] width 145 height 16
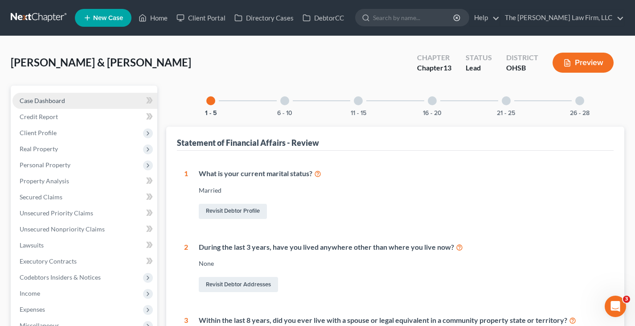
click at [39, 101] on span "Case Dashboard" at bounding box center [42, 101] width 45 height 8
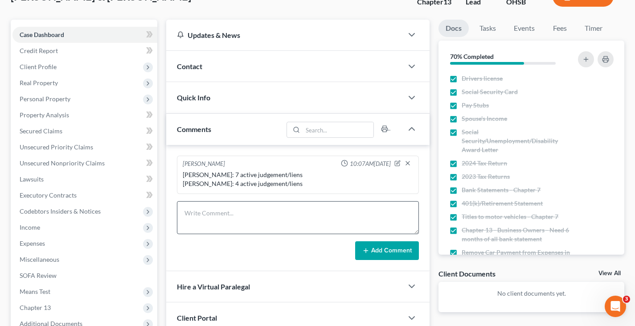
scroll to position [89, 0]
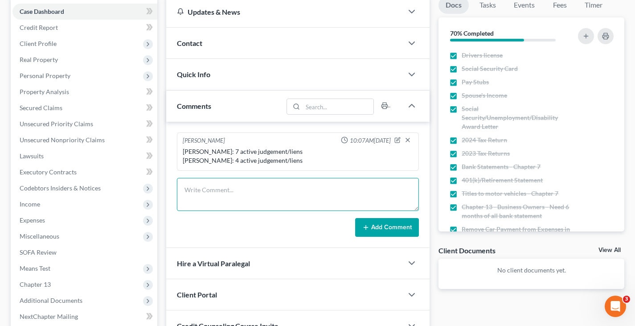
click at [272, 188] on textarea at bounding box center [298, 194] width 242 height 33
click at [371, 228] on button "Add Comment" at bounding box center [387, 227] width 64 height 19
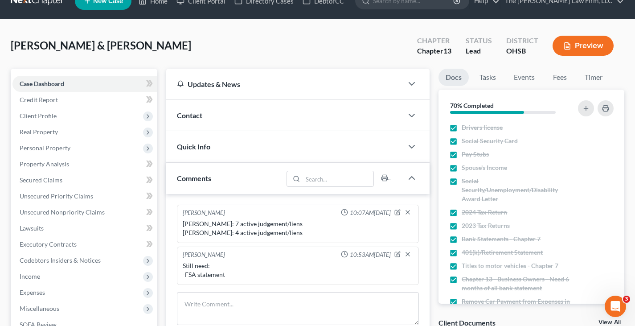
scroll to position [0, 0]
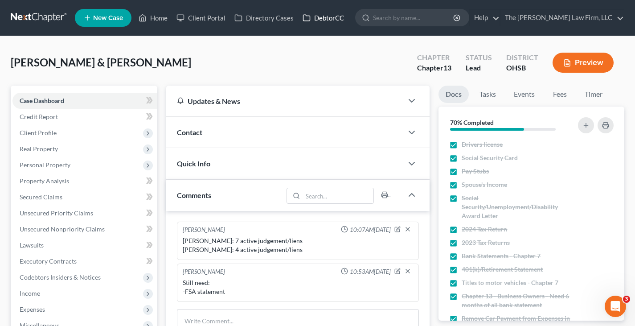
click at [319, 16] on link "DebtorCC" at bounding box center [323, 18] width 50 height 16
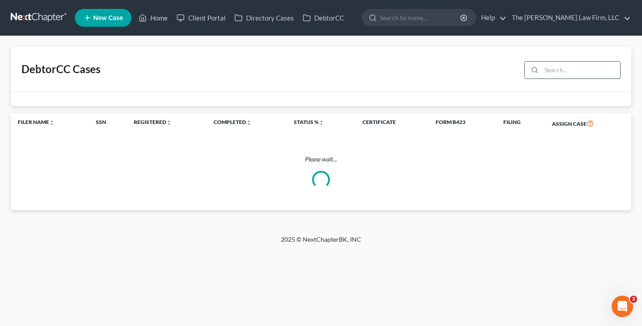
click at [554, 70] on input "search" at bounding box center [580, 69] width 79 height 17
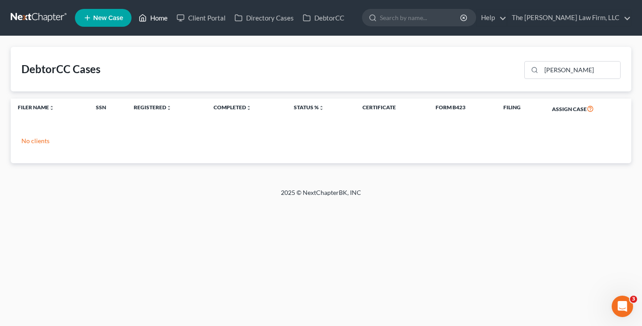
click at [163, 19] on link "Home" at bounding box center [153, 18] width 38 height 16
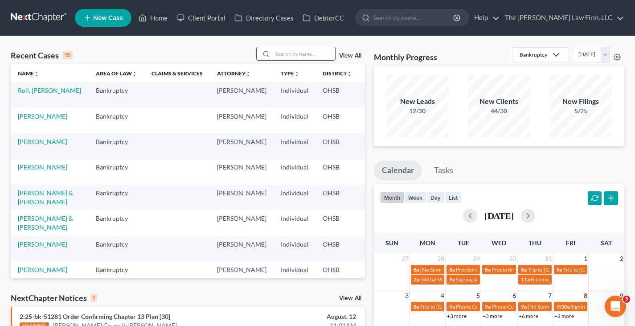
click at [281, 56] on input "search" at bounding box center [304, 53] width 62 height 13
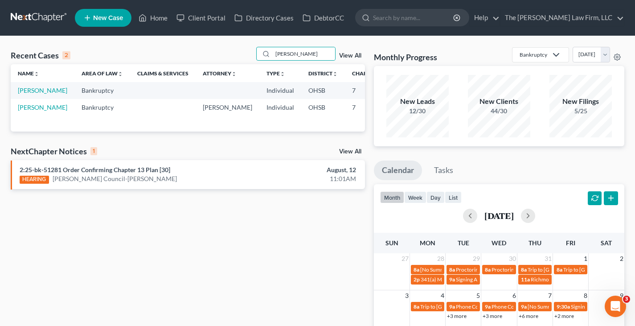
click at [29, 94] on td "[PERSON_NAME]" at bounding box center [43, 90] width 64 height 16
click at [29, 90] on link "[PERSON_NAME]" at bounding box center [42, 90] width 49 height 8
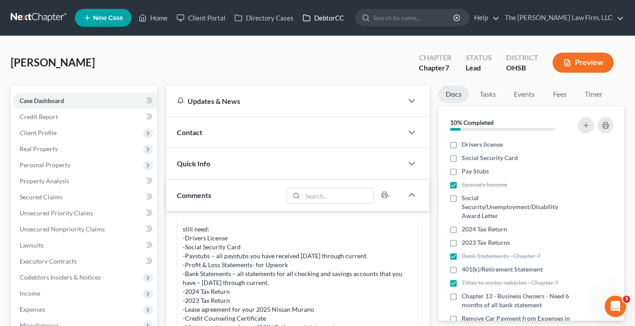
drag, startPoint x: 329, startPoint y: 17, endPoint x: 544, endPoint y: 73, distance: 221.9
click at [329, 17] on link "DebtorCC" at bounding box center [323, 18] width 50 height 16
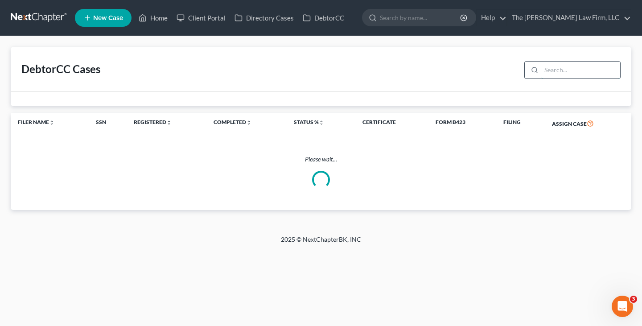
click at [562, 70] on input "search" at bounding box center [580, 69] width 79 height 17
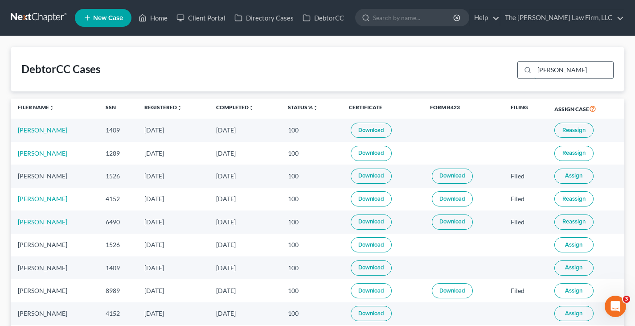
drag, startPoint x: 567, startPoint y: 70, endPoint x: 533, endPoint y: 69, distance: 33.5
click at [533, 69] on div "[PERSON_NAME]" at bounding box center [565, 70] width 96 height 18
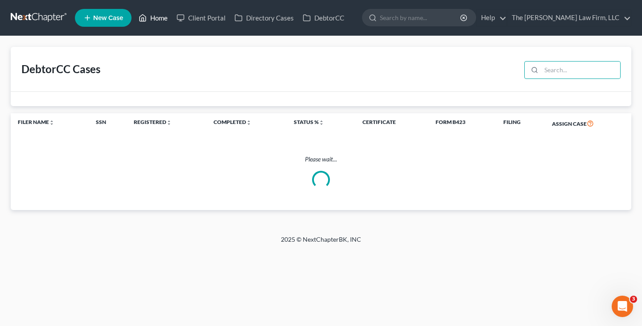
click at [161, 16] on link "Home" at bounding box center [153, 18] width 38 height 16
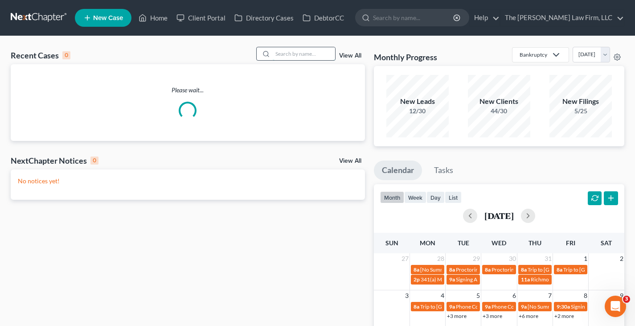
click at [279, 53] on input "search" at bounding box center [304, 53] width 62 height 13
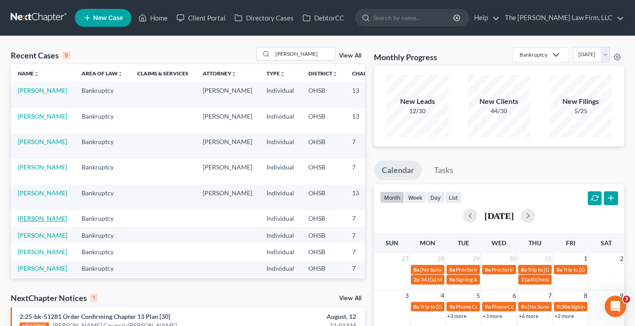
click at [35, 219] on link "[PERSON_NAME]" at bounding box center [42, 218] width 49 height 8
